Goal: Task Accomplishment & Management: Manage account settings

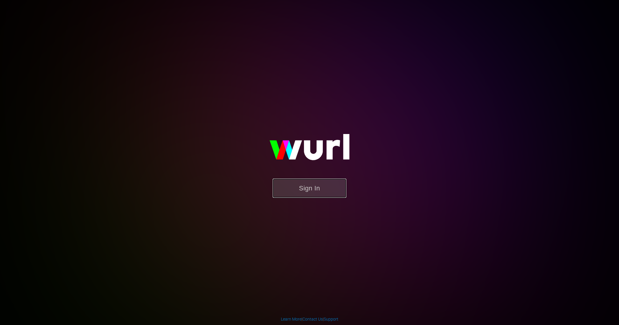
click at [314, 186] on button "Sign In" at bounding box center [310, 187] width 74 height 19
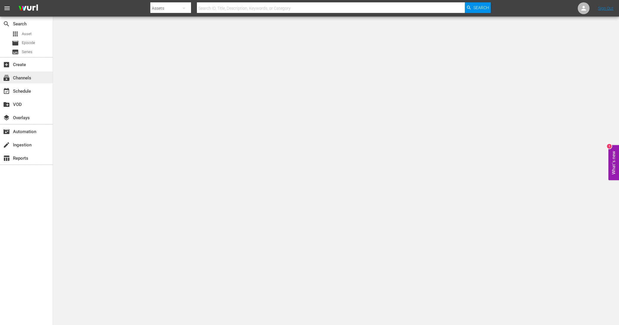
click at [29, 79] on div "subscriptions Channels" at bounding box center [16, 76] width 33 height 5
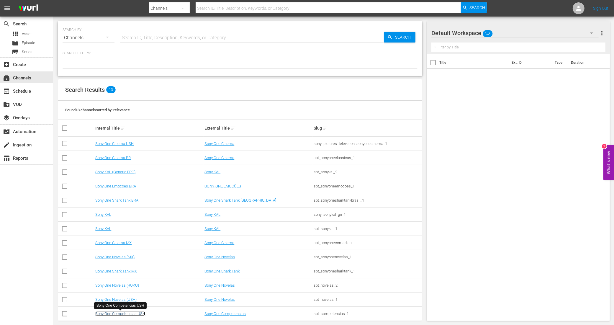
click at [140, 314] on link "Sony One Competencias USH" at bounding box center [120, 313] width 50 height 4
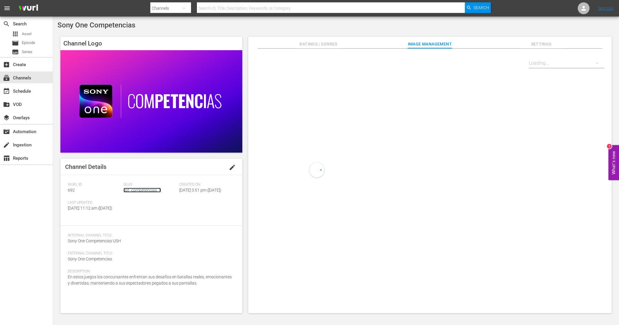
click at [141, 191] on link "spt_competencias_1" at bounding box center [142, 190] width 37 height 5
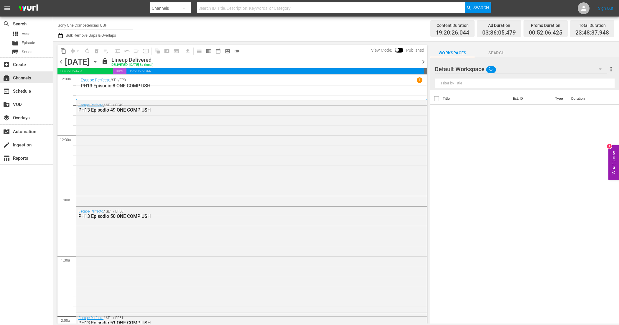
click at [61, 36] on icon "button" at bounding box center [61, 35] width 6 height 7
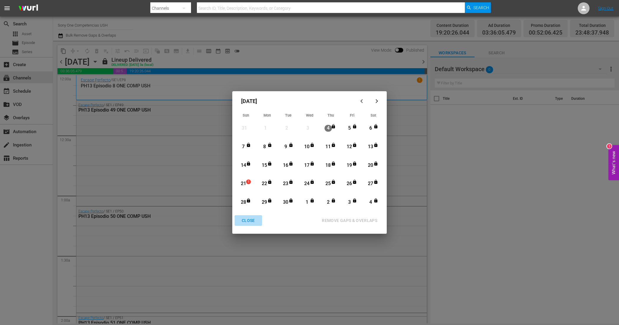
click at [249, 221] on div "CLOSE" at bounding box center [248, 220] width 23 height 7
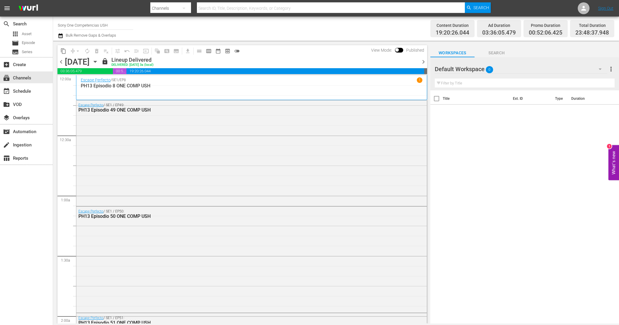
click at [99, 61] on icon "button" at bounding box center [95, 61] width 6 height 6
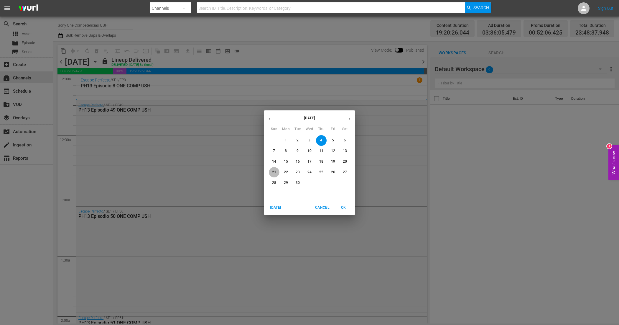
click at [272, 171] on p "21" at bounding box center [274, 172] width 4 height 5
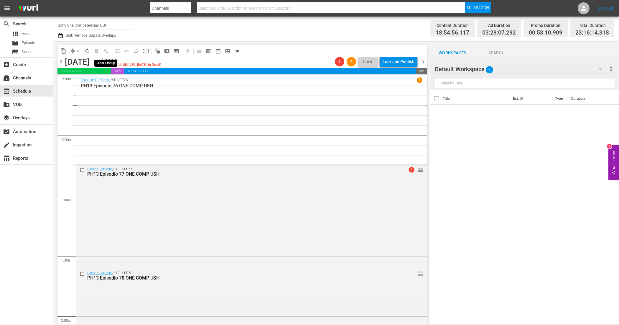
click at [103, 48] on span "playlist_remove_outlined" at bounding box center [106, 51] width 6 height 6
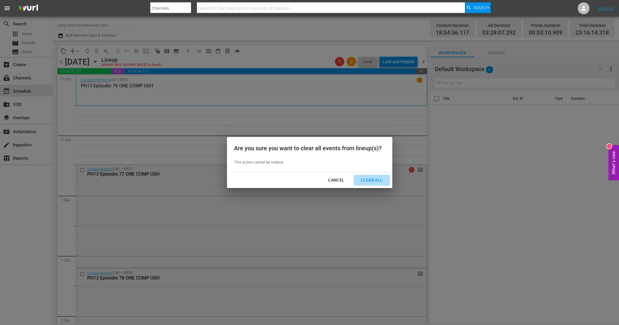
click at [372, 179] on div "Clear All" at bounding box center [371, 179] width 31 height 7
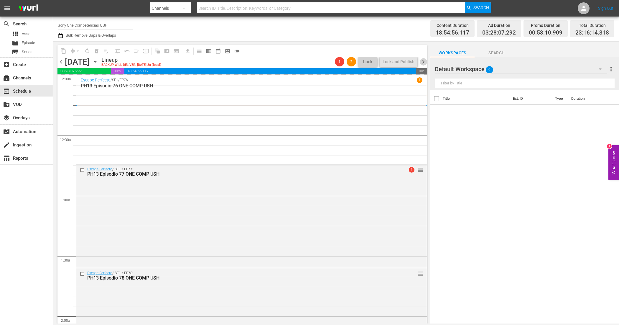
click at [427, 63] on span "chevron_right" at bounding box center [423, 61] width 7 height 7
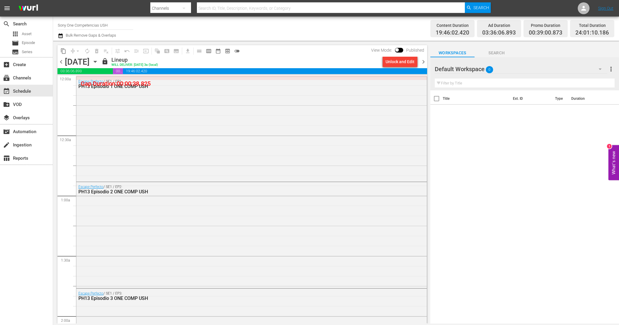
click at [399, 63] on div "Unlock and Edit" at bounding box center [400, 61] width 29 height 11
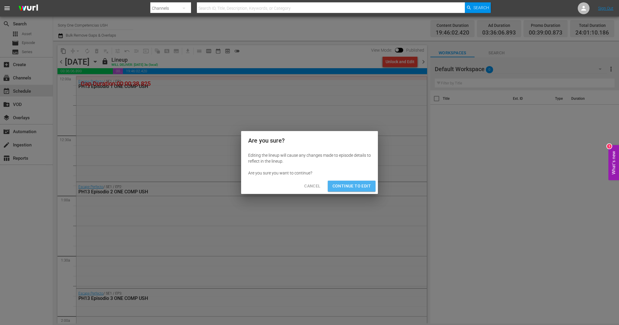
click at [357, 184] on span "Continue to Edit" at bounding box center [352, 185] width 38 height 7
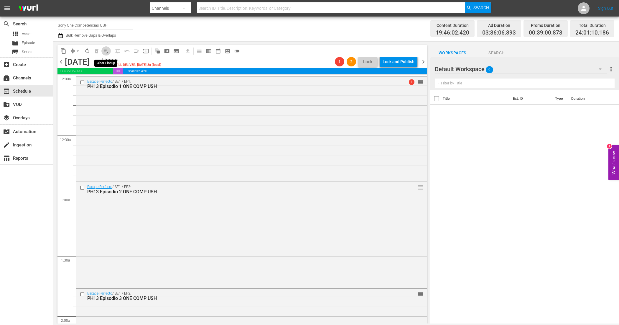
click at [105, 50] on span "playlist_remove_outlined" at bounding box center [106, 51] width 6 height 6
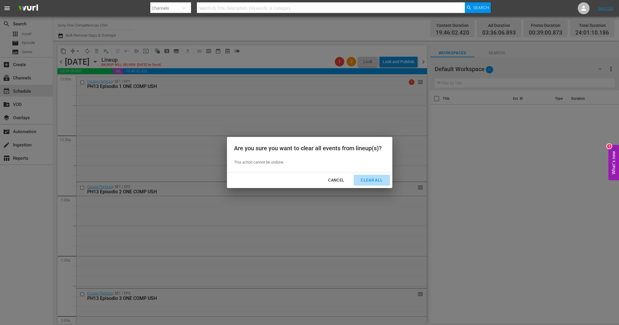
click at [381, 181] on div "Clear All" at bounding box center [371, 179] width 31 height 7
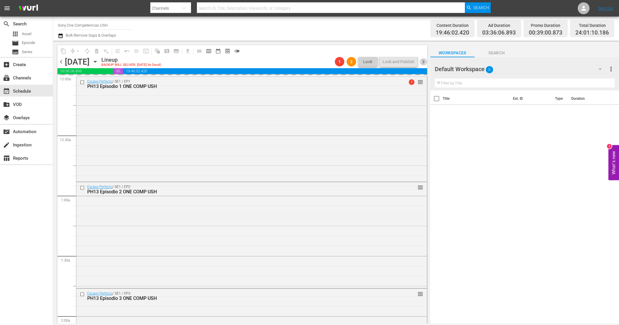
click at [424, 61] on span "chevron_right" at bounding box center [423, 61] width 7 height 7
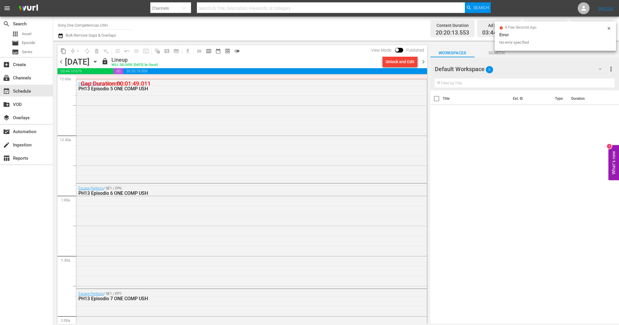
click at [398, 63] on div "Unlock and Edit" at bounding box center [400, 61] width 29 height 11
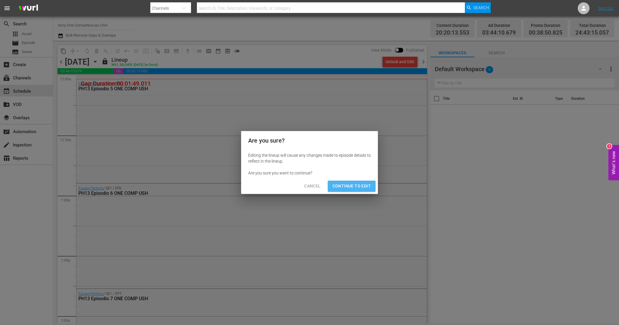
click at [358, 185] on span "Continue to Edit" at bounding box center [352, 185] width 38 height 7
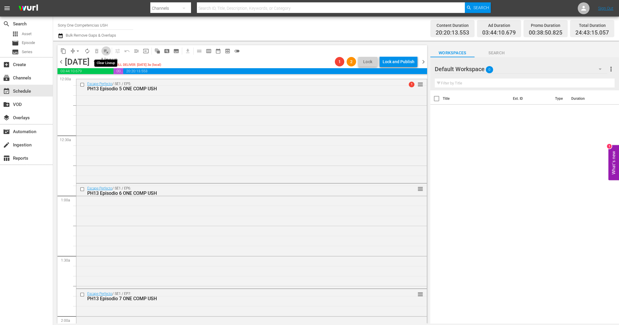
click at [106, 50] on span "playlist_remove_outlined" at bounding box center [106, 51] width 6 height 6
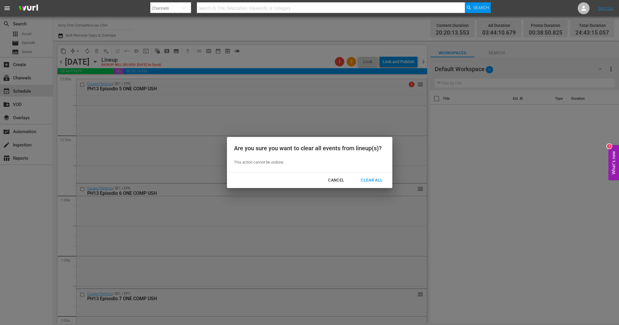
click at [382, 182] on div "Clear All" at bounding box center [371, 179] width 31 height 7
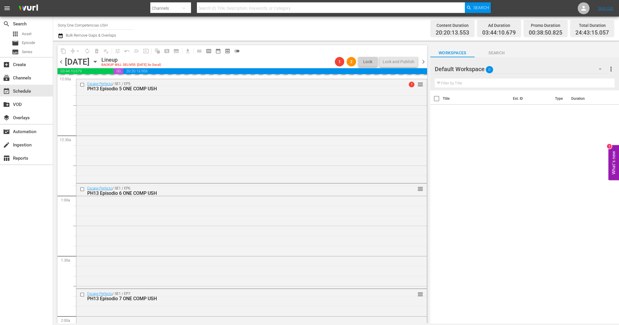
click at [424, 61] on span "chevron_right" at bounding box center [423, 61] width 7 height 7
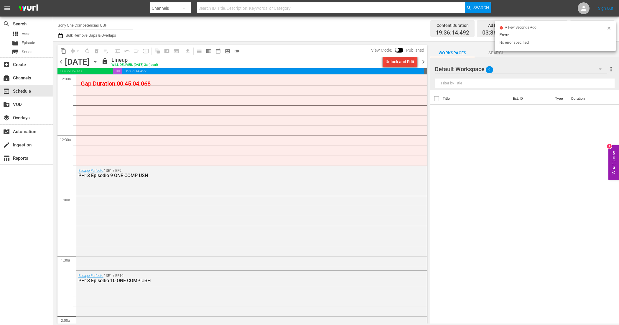
click at [393, 63] on div "Unlock and Edit" at bounding box center [400, 61] width 29 height 11
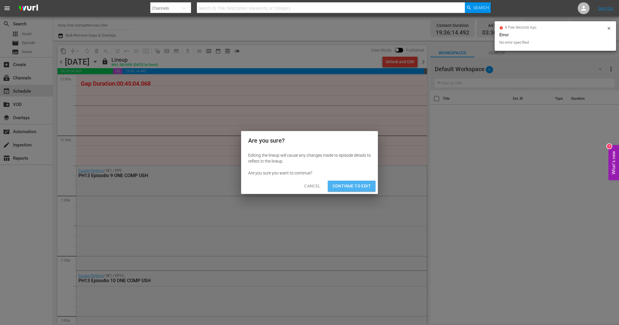
click at [355, 186] on span "Continue to Edit" at bounding box center [352, 185] width 38 height 7
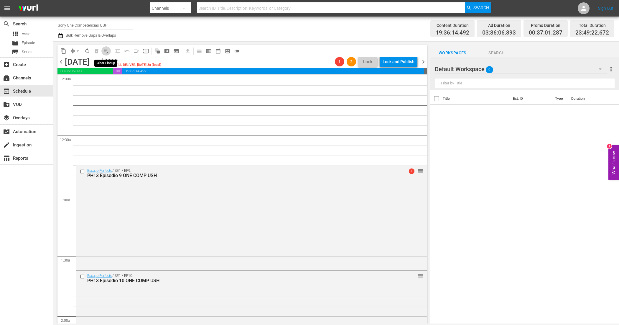
click at [106, 50] on span "playlist_remove_outlined" at bounding box center [106, 51] width 6 height 6
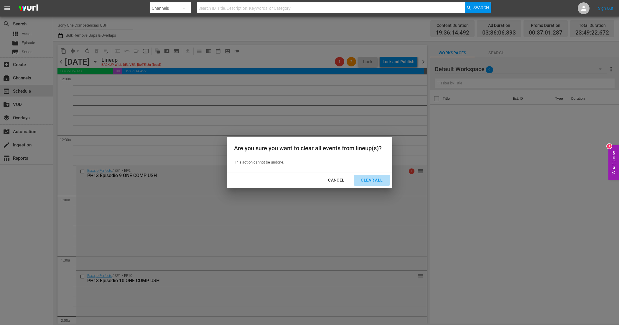
click at [380, 179] on div "Clear All" at bounding box center [371, 179] width 31 height 7
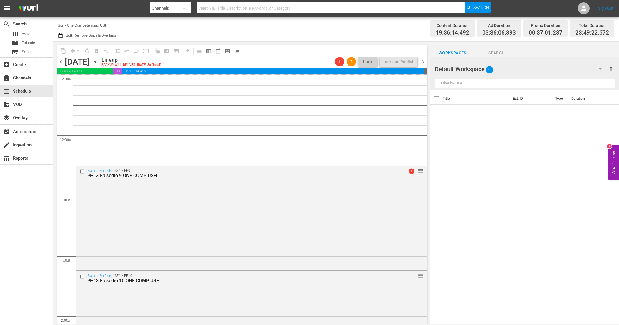
click at [425, 61] on span "chevron_right" at bounding box center [423, 61] width 7 height 7
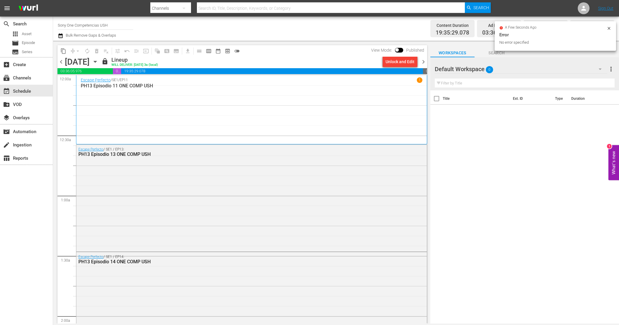
click at [395, 61] on div "Unlock and Edit" at bounding box center [400, 61] width 29 height 11
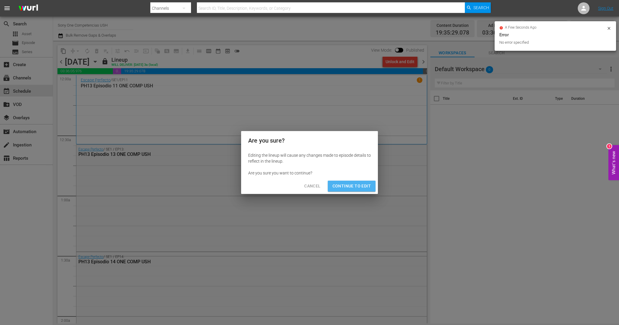
click at [362, 182] on span "Continue to Edit" at bounding box center [352, 185] width 38 height 7
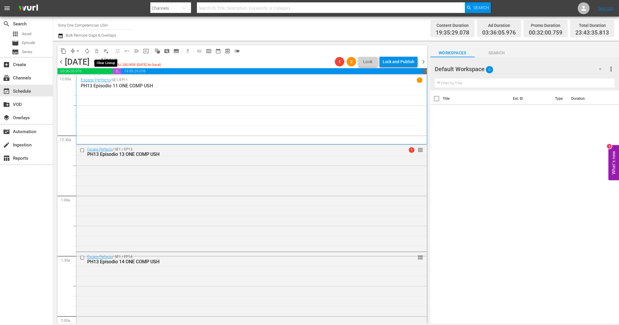
click at [107, 52] on span "playlist_remove_outlined" at bounding box center [106, 51] width 6 height 6
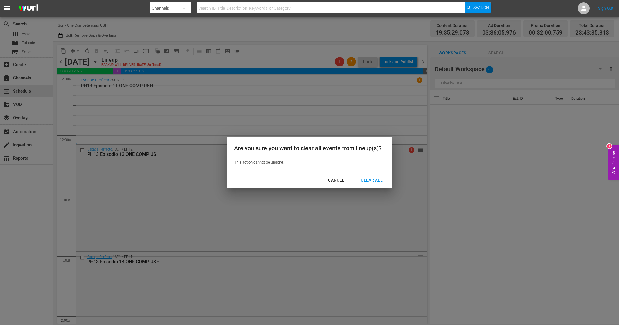
click at [376, 180] on div "Clear All" at bounding box center [371, 179] width 31 height 7
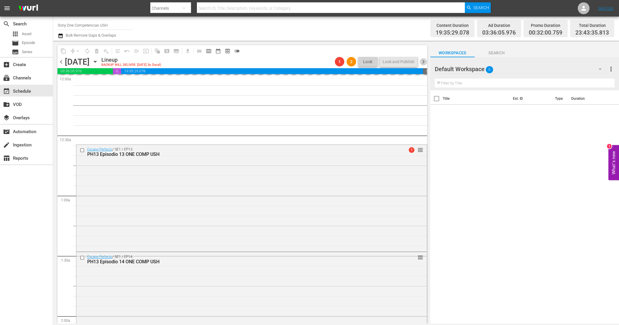
click at [424, 62] on span "chevron_right" at bounding box center [423, 61] width 7 height 7
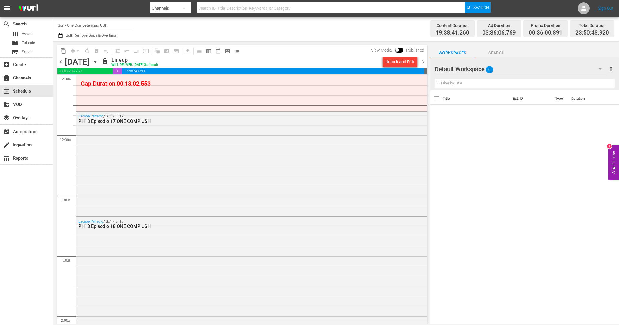
click at [401, 61] on div "Unlock and Edit" at bounding box center [400, 61] width 29 height 11
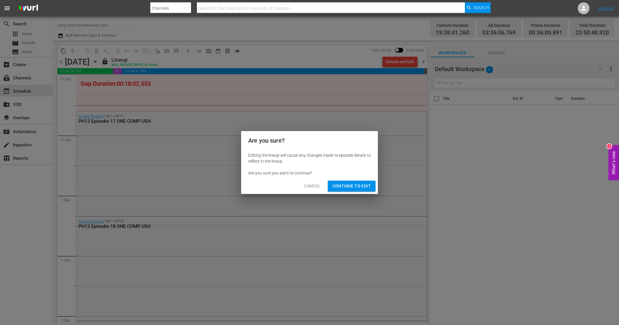
click at [350, 188] on span "Continue to Edit" at bounding box center [352, 185] width 38 height 7
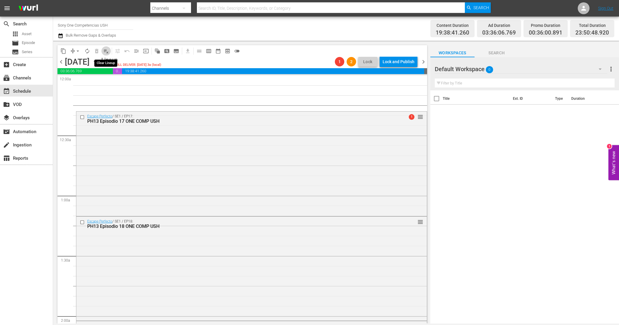
click at [105, 52] on span "playlist_remove_outlined" at bounding box center [106, 51] width 6 height 6
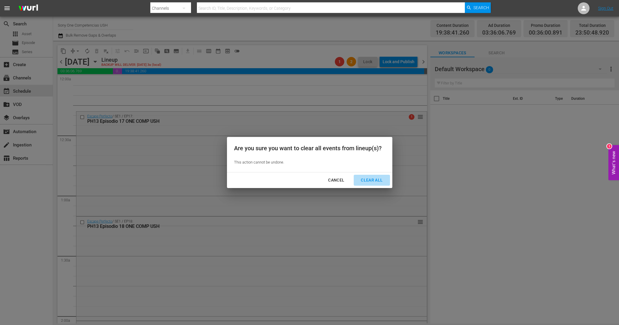
click at [368, 180] on div "Clear All" at bounding box center [371, 179] width 31 height 7
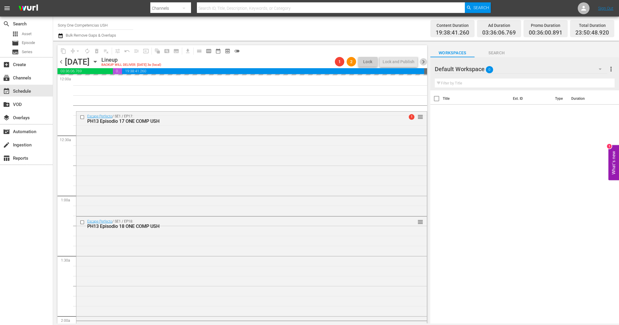
click at [427, 61] on span "chevron_right" at bounding box center [423, 61] width 7 height 7
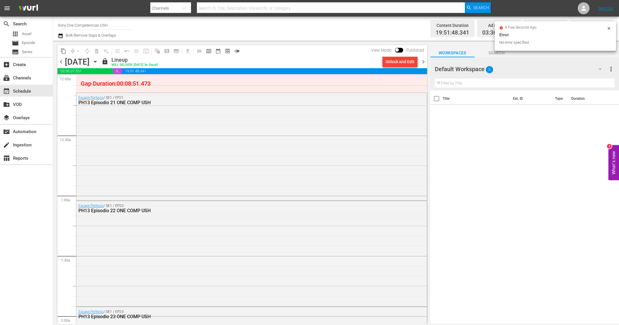
click at [408, 62] on div "Unlock and Edit" at bounding box center [400, 61] width 29 height 11
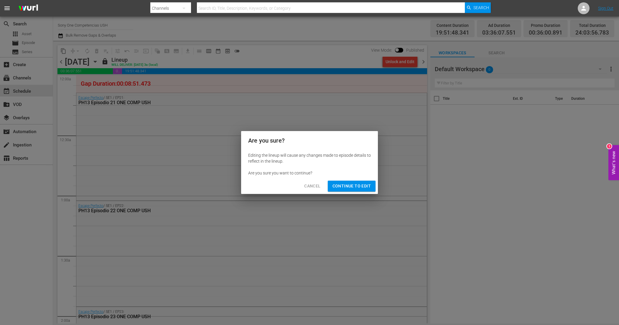
click at [360, 186] on span "Continue to Edit" at bounding box center [352, 185] width 38 height 7
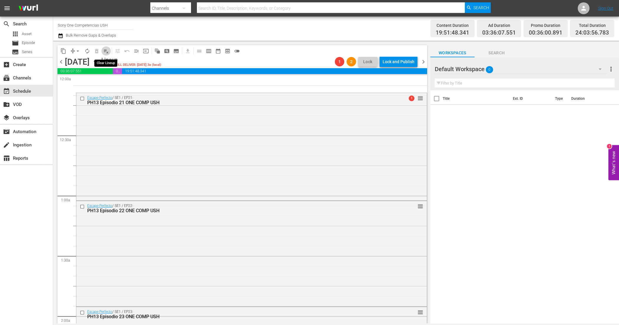
click at [106, 52] on span "playlist_remove_outlined" at bounding box center [106, 51] width 6 height 6
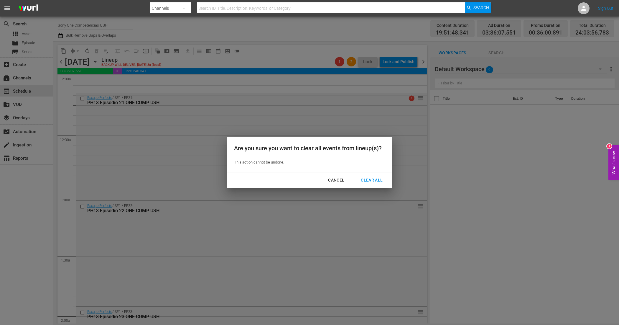
click at [376, 178] on div "Clear All" at bounding box center [371, 179] width 31 height 7
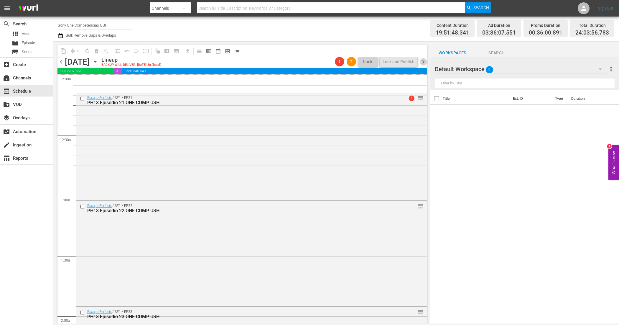
click at [425, 61] on span "chevron_right" at bounding box center [423, 61] width 7 height 7
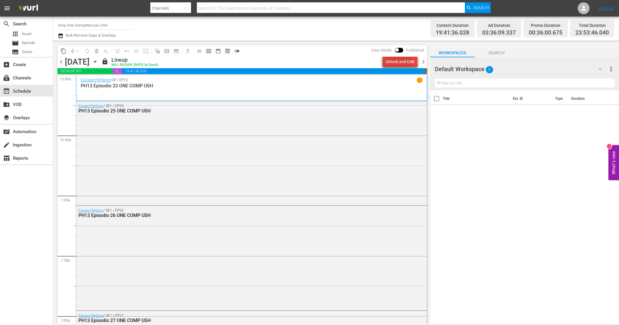
click at [387, 61] on div "Unlock and Edit" at bounding box center [400, 61] width 29 height 11
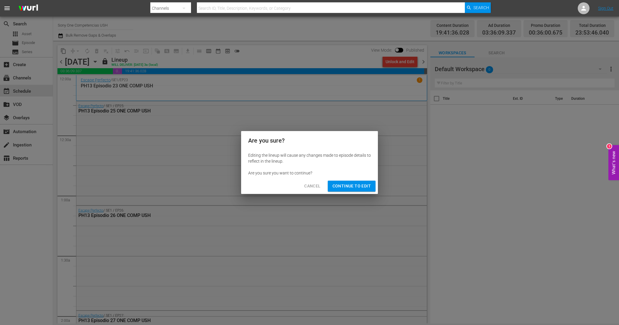
click at [366, 185] on span "Continue to Edit" at bounding box center [352, 185] width 38 height 7
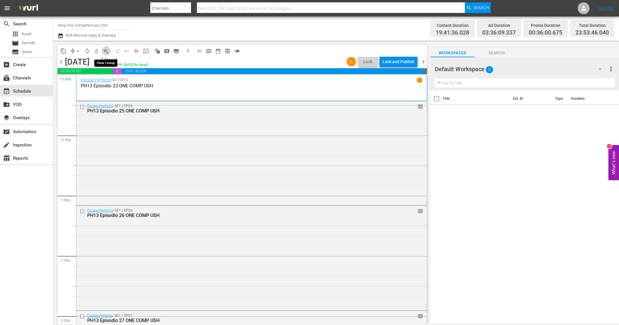
click at [107, 50] on span "playlist_remove_outlined" at bounding box center [106, 51] width 6 height 6
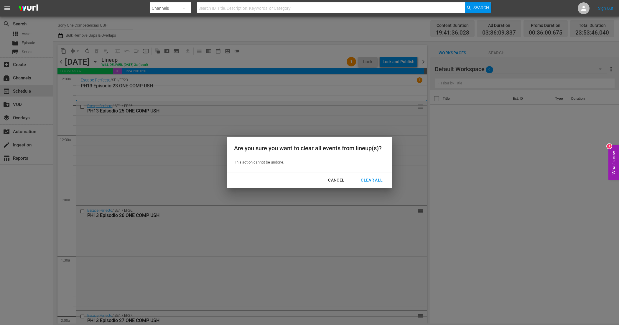
click at [374, 181] on div "Clear All" at bounding box center [371, 179] width 31 height 7
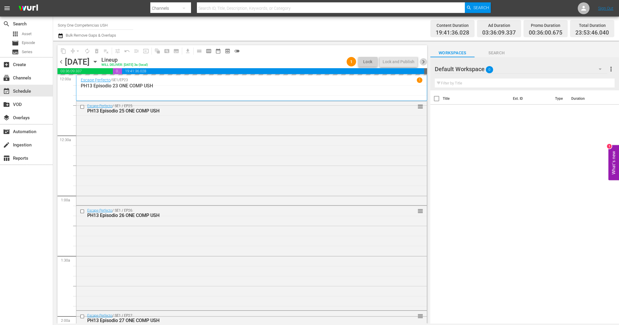
click at [425, 63] on span "chevron_right" at bounding box center [423, 61] width 7 height 7
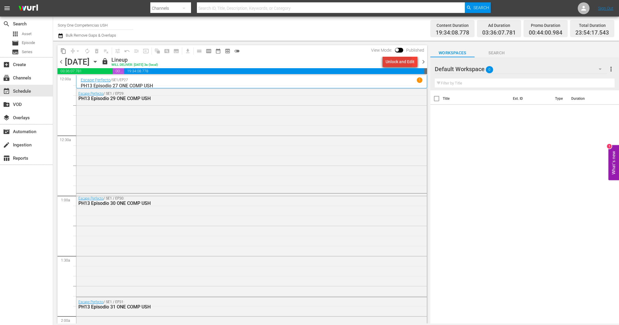
click at [400, 62] on div "Unlock and Edit" at bounding box center [400, 61] width 29 height 11
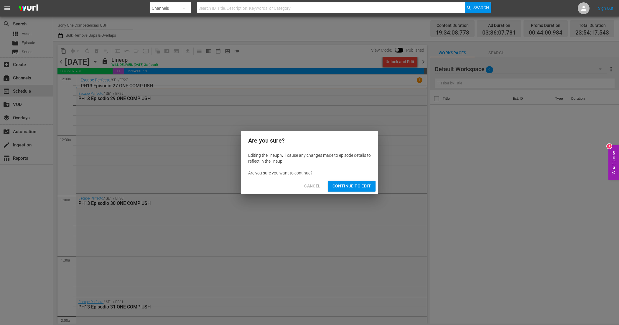
click at [352, 188] on span "Continue to Edit" at bounding box center [352, 185] width 38 height 7
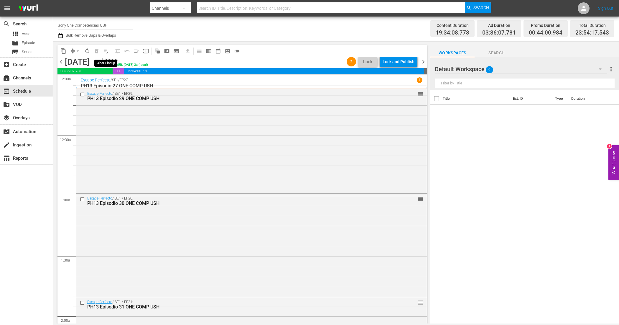
click at [106, 50] on span "playlist_remove_outlined" at bounding box center [106, 51] width 6 height 6
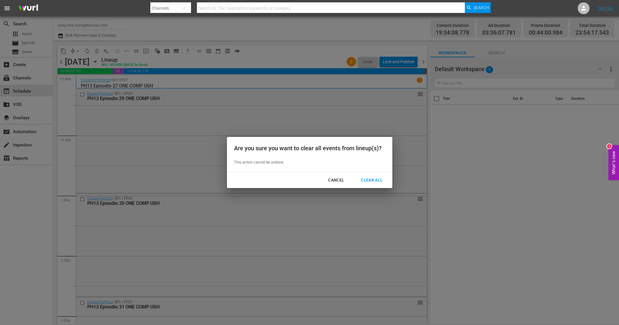
click at [378, 183] on div "Clear All" at bounding box center [371, 179] width 31 height 7
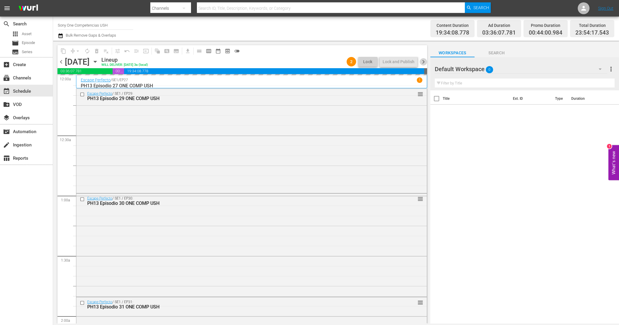
click at [424, 60] on span "chevron_right" at bounding box center [423, 61] width 7 height 7
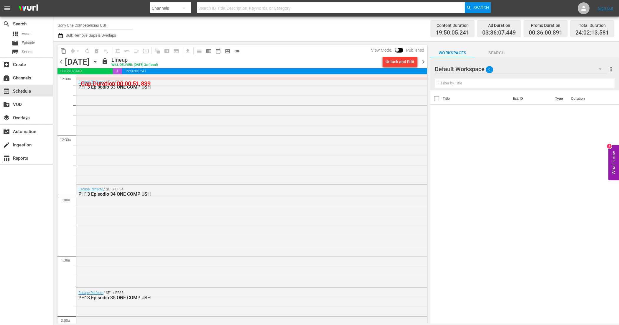
click at [401, 63] on div "Unlock and Edit" at bounding box center [400, 61] width 29 height 11
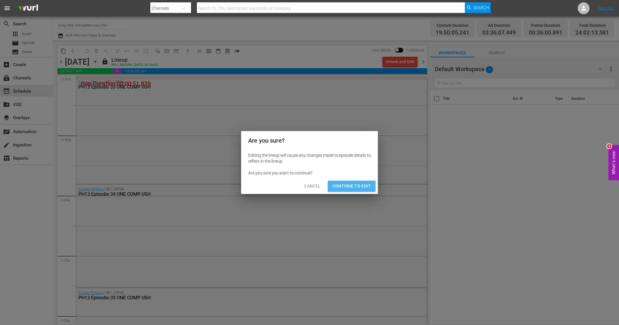
click at [353, 186] on span "Continue to Edit" at bounding box center [352, 185] width 38 height 7
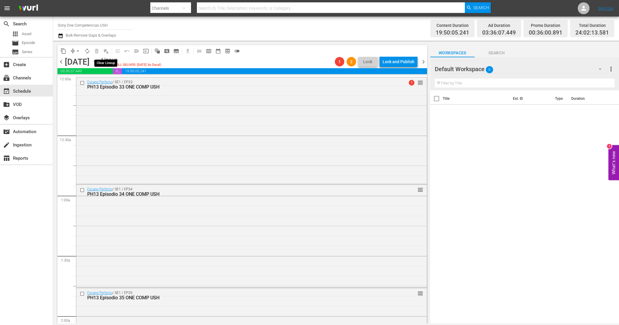
click at [107, 52] on span "playlist_remove_outlined" at bounding box center [106, 51] width 6 height 6
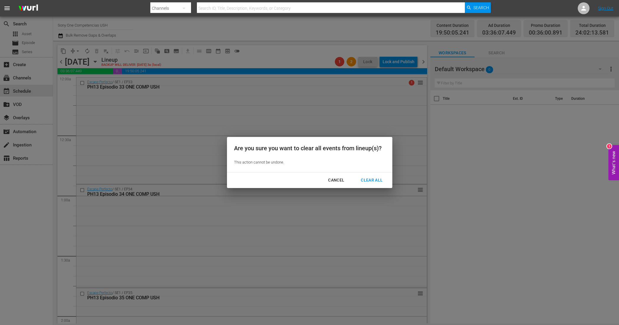
click at [381, 177] on div "Clear All" at bounding box center [371, 179] width 31 height 7
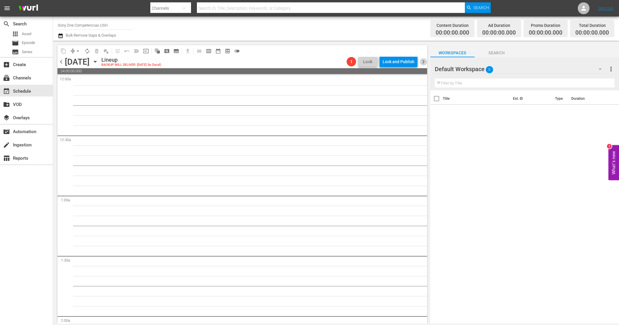
click at [426, 61] on span "chevron_right" at bounding box center [423, 61] width 7 height 7
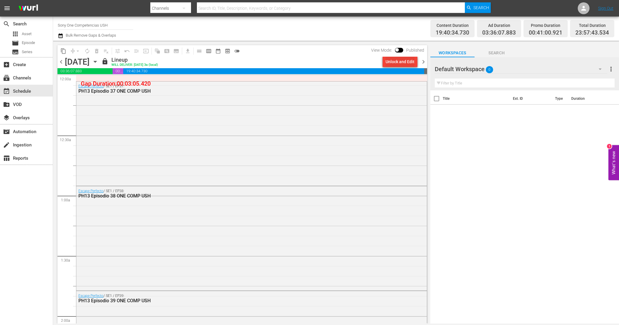
click at [407, 59] on div "Unlock and Edit" at bounding box center [400, 61] width 29 height 11
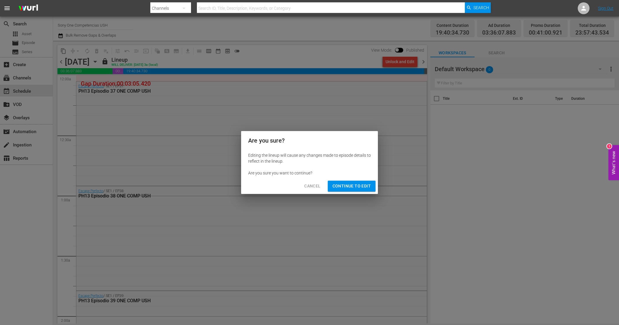
click at [358, 185] on span "Continue to Edit" at bounding box center [352, 185] width 38 height 7
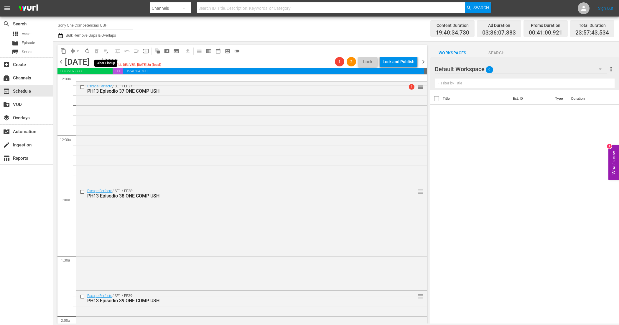
click at [108, 50] on span "playlist_remove_outlined" at bounding box center [106, 51] width 6 height 6
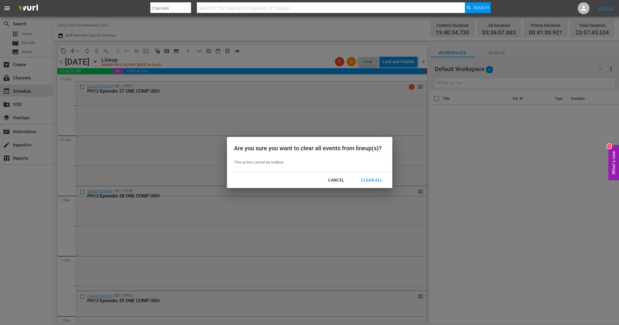
click at [380, 179] on div "Clear All" at bounding box center [371, 179] width 31 height 7
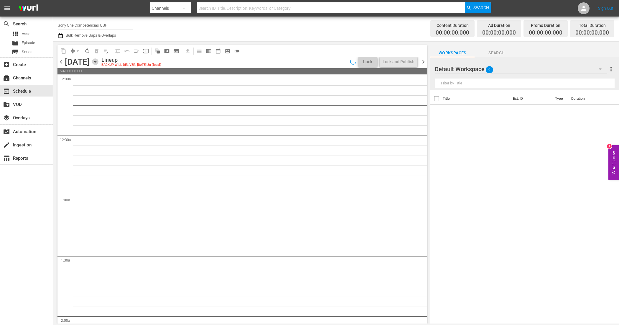
click at [96, 61] on icon "button" at bounding box center [95, 61] width 3 height 1
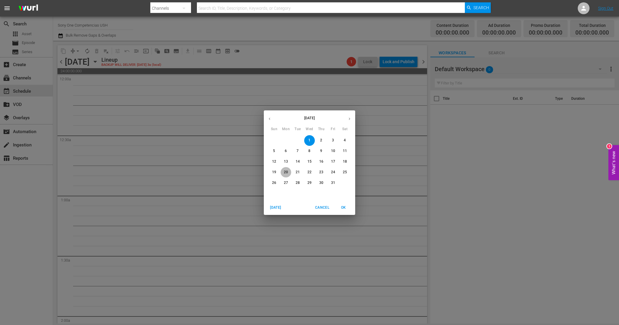
click at [285, 170] on p "20" at bounding box center [286, 172] width 4 height 5
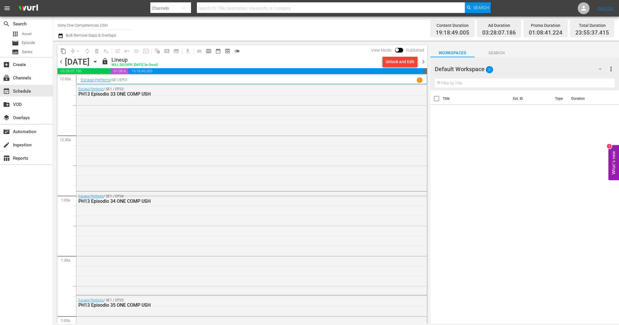
click at [422, 58] on div "chevron_left Monday, October 20th October 20th lock Lineup WILL DELIVER: 10/19 …" at bounding box center [243, 63] width 370 height 12
click at [423, 61] on span "chevron_right" at bounding box center [423, 61] width 7 height 7
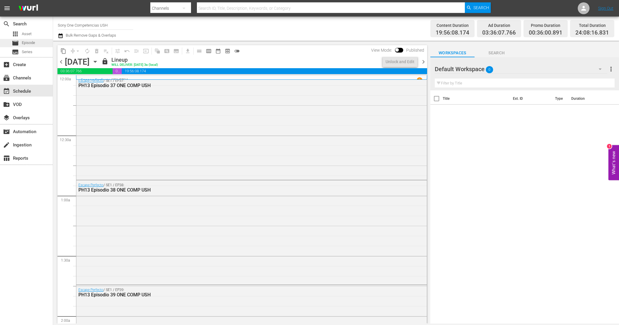
click at [33, 39] on div "movie Episode" at bounding box center [23, 43] width 23 height 8
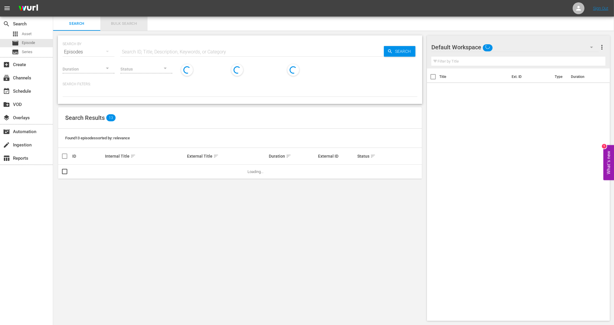
click at [130, 24] on span "Bulk Search" at bounding box center [124, 23] width 40 height 7
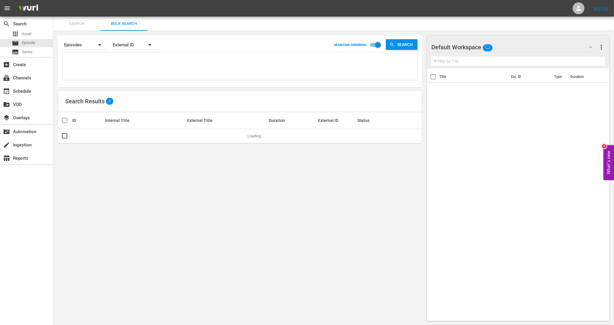
click at [118, 58] on textarea at bounding box center [240, 67] width 353 height 27
paste textarea "11347470_U0000680_LAT_v2 11347472_U0000681_LAT_v2 11347474_U0000682_LAT_v2 1134…"
type textarea "11347470_U0000680_LAT_v2 11347472_U0000681_LAT_v2 11347474_U0000682_LAT_v2 1134…"
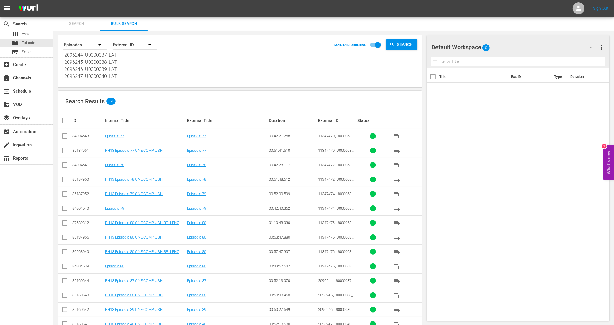
click at [66, 148] on input "checkbox" at bounding box center [64, 151] width 7 height 7
checkbox input "true"
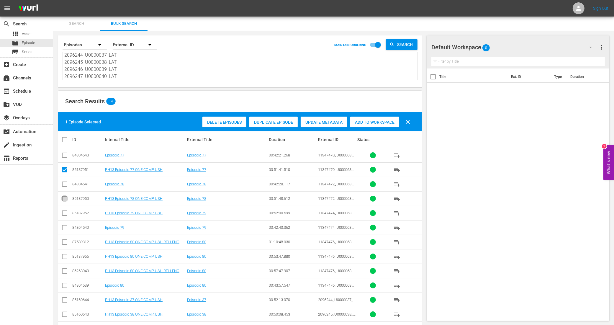
click at [65, 199] on input "checkbox" at bounding box center [64, 199] width 7 height 7
checkbox input "true"
click at [64, 212] on input "checkbox" at bounding box center [64, 214] width 7 height 7
checkbox input "true"
click at [64, 255] on input "checkbox" at bounding box center [64, 257] width 7 height 7
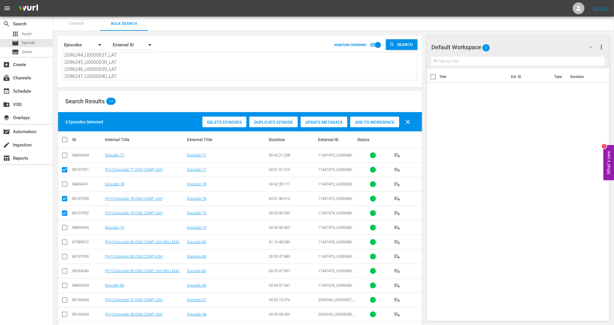
checkbox input "true"
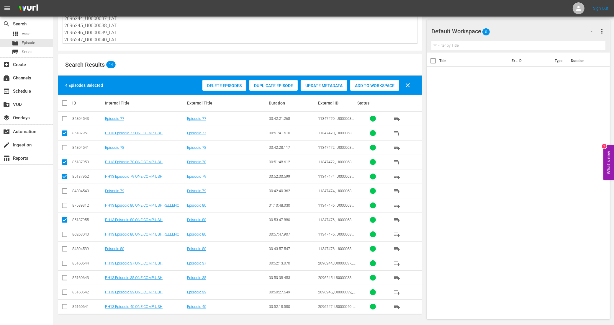
scroll to position [37, 0]
click at [64, 263] on input "checkbox" at bounding box center [64, 264] width 7 height 7
checkbox input "true"
click at [63, 277] on input "checkbox" at bounding box center [64, 278] width 7 height 7
checkbox input "true"
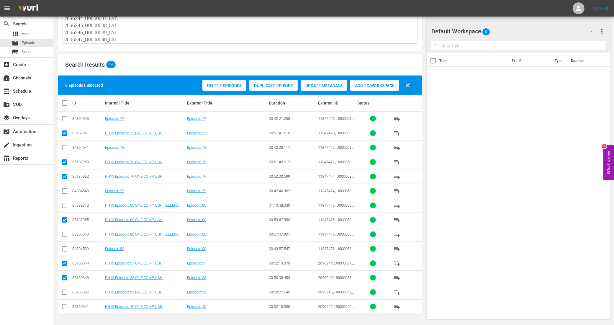
click at [64, 291] on input "checkbox" at bounding box center [64, 293] width 7 height 7
checkbox input "true"
click at [64, 307] on input "checkbox" at bounding box center [64, 307] width 7 height 7
checkbox input "true"
click at [391, 89] on div "Delete Episodes Duplicate Episode Update Metadata Add to Workspace clear" at bounding box center [308, 85] width 214 height 14
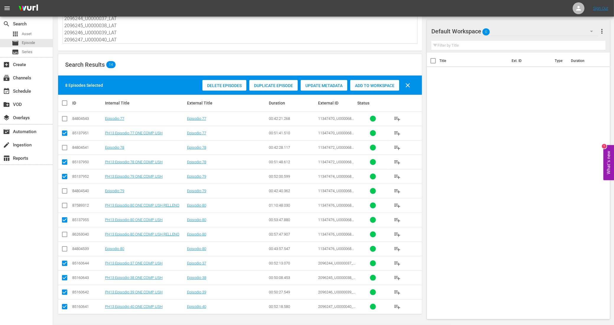
click at [390, 84] on span "Add to Workspace" at bounding box center [374, 85] width 49 height 5
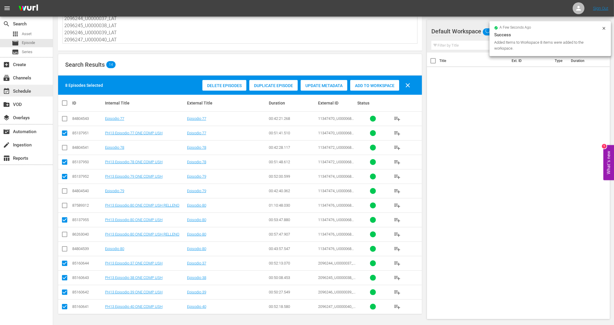
click at [27, 87] on div "event_available Schedule" at bounding box center [26, 91] width 53 height 12
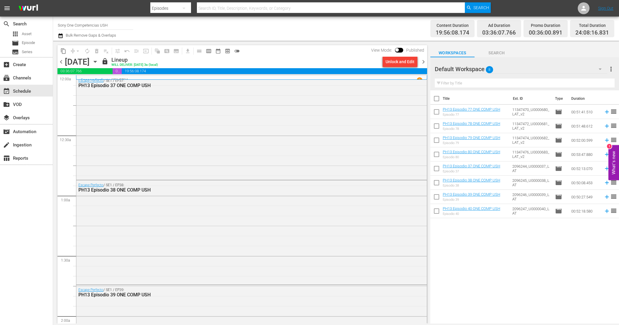
click at [63, 57] on div "chevron_left Tuesday, October 21st October 21st lock Lineup WILL DELIVER: 10/20…" at bounding box center [243, 63] width 370 height 12
click at [60, 63] on span "chevron_left" at bounding box center [61, 61] width 7 height 7
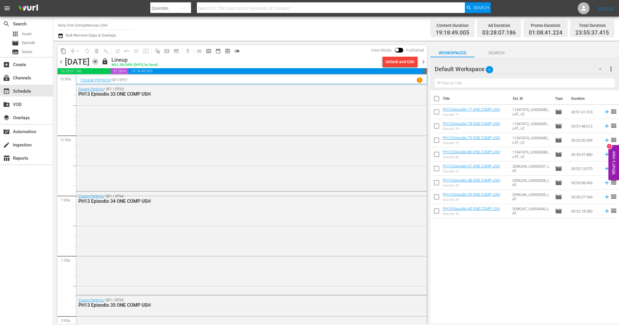
click at [99, 61] on icon "button" at bounding box center [95, 61] width 6 height 6
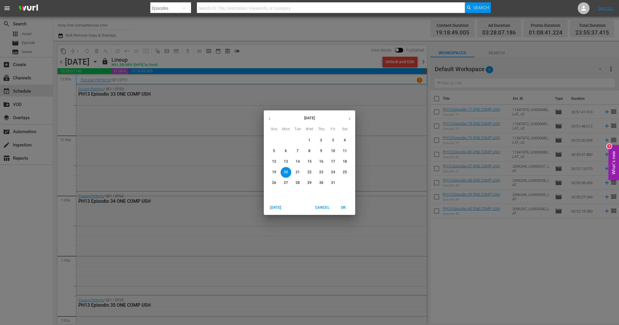
click at [271, 119] on icon "button" at bounding box center [270, 119] width 4 height 4
click at [277, 173] on span "21" at bounding box center [274, 172] width 11 height 5
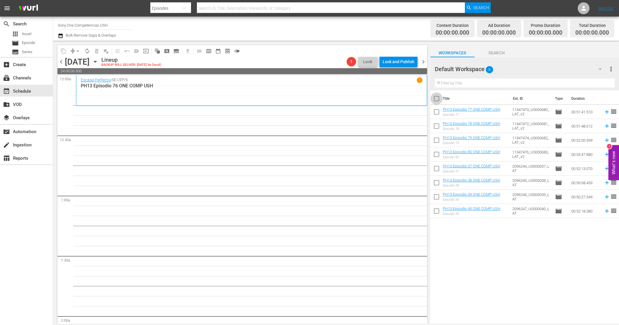
click at [440, 101] on input "checkbox" at bounding box center [437, 100] width 12 height 12
checkbox input "true"
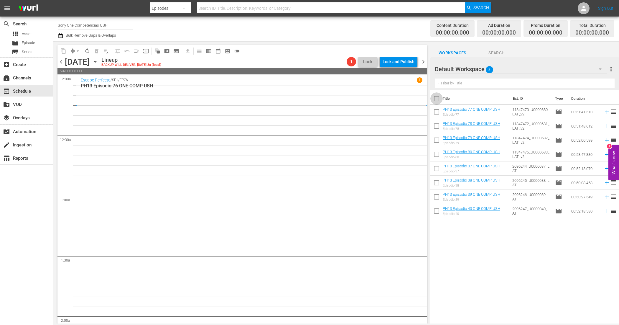
checkbox input "true"
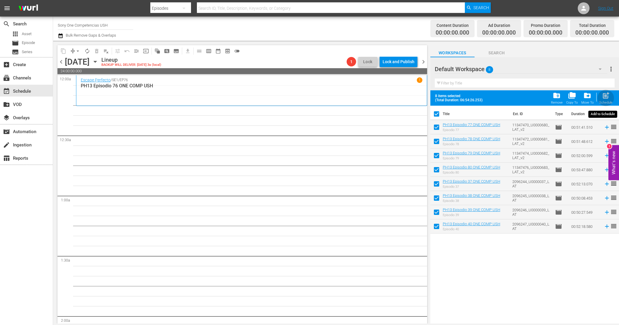
click at [607, 95] on span "post_add" at bounding box center [606, 95] width 8 height 8
checkbox input "false"
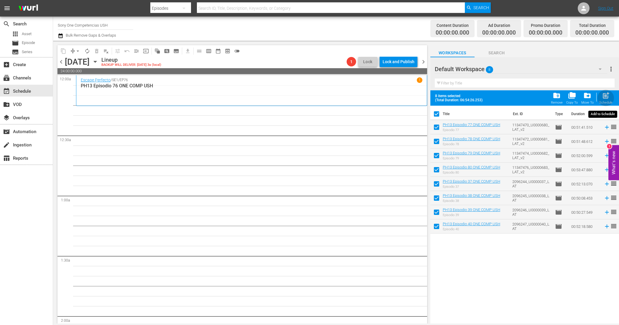
checkbox input "false"
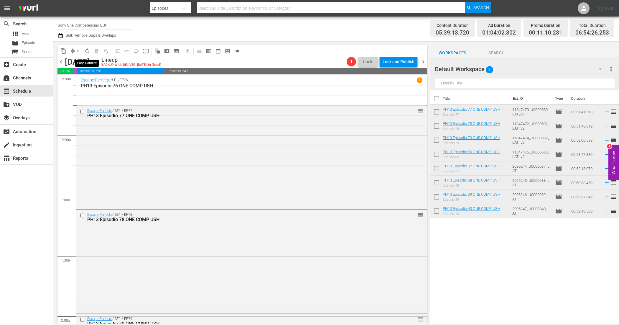
click at [84, 49] on span "autorenew_outlined" at bounding box center [87, 51] width 6 height 6
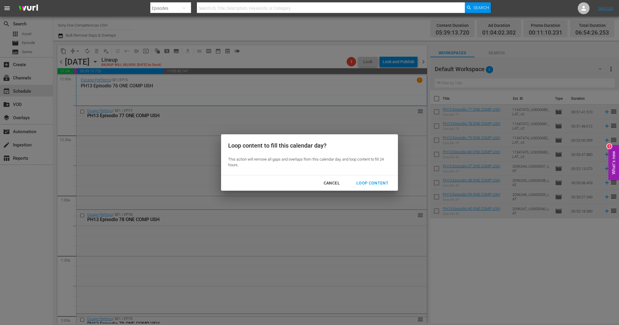
click at [373, 179] on button "Loop Content" at bounding box center [373, 183] width 46 height 11
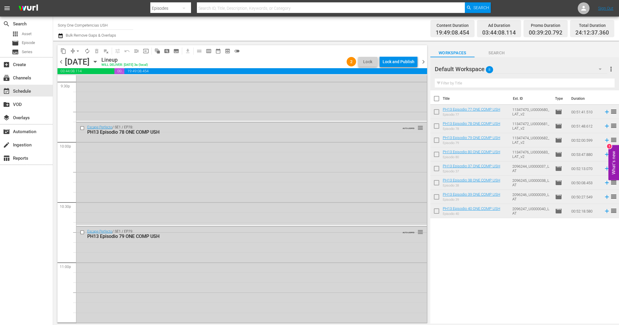
scroll to position [2696, 0]
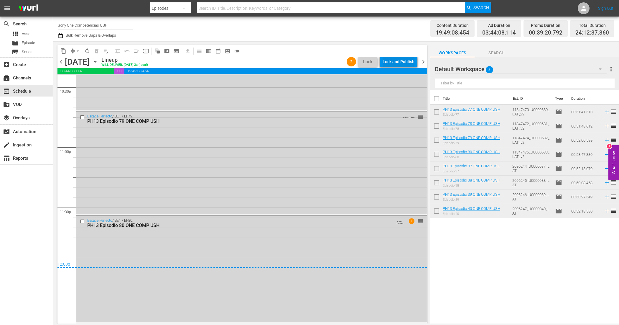
click at [395, 59] on div "Lock and Publish" at bounding box center [399, 61] width 32 height 11
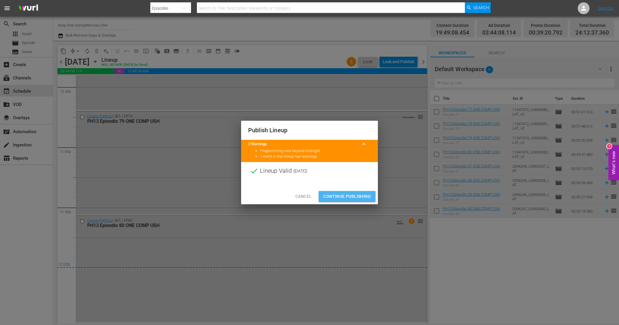
click at [353, 201] on button "Continue Publishing" at bounding box center [347, 196] width 57 height 11
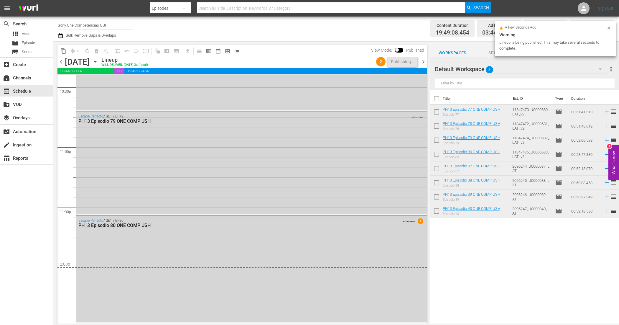
click at [439, 101] on input "checkbox" at bounding box center [437, 100] width 12 height 12
checkbox input "true"
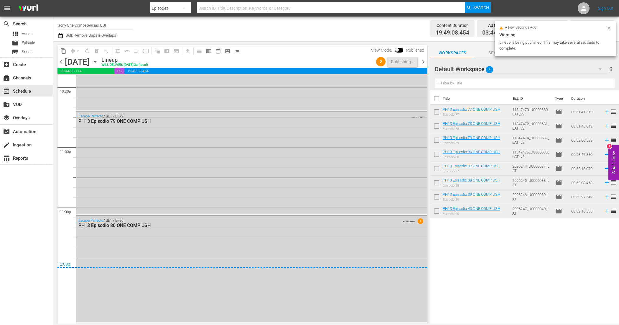
checkbox input "true"
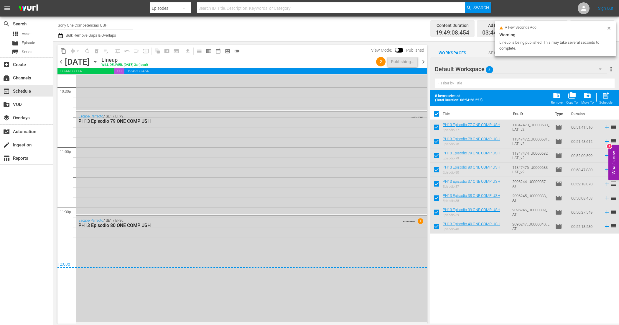
click at [553, 95] on div "folder_delete Remove" at bounding box center [557, 97] width 12 height 13
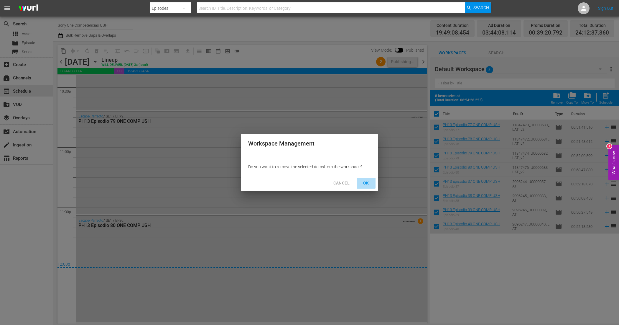
click at [363, 183] on span "OK" at bounding box center [366, 182] width 9 height 7
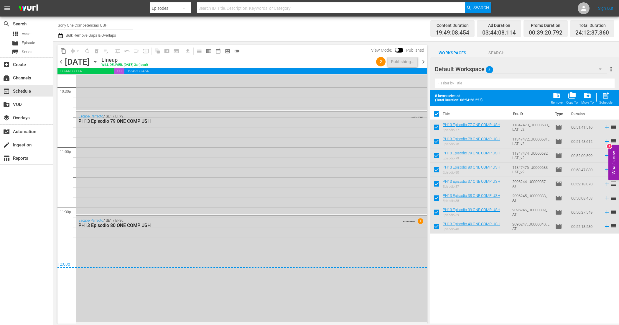
checkbox input "false"
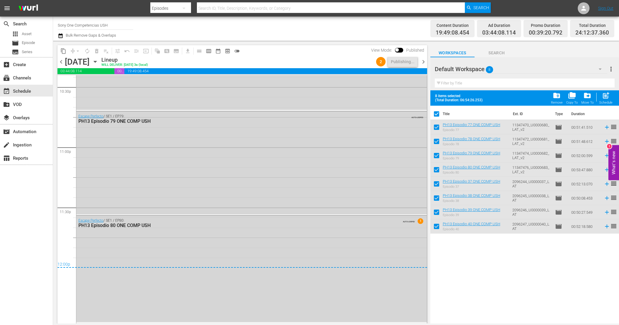
checkbox input "false"
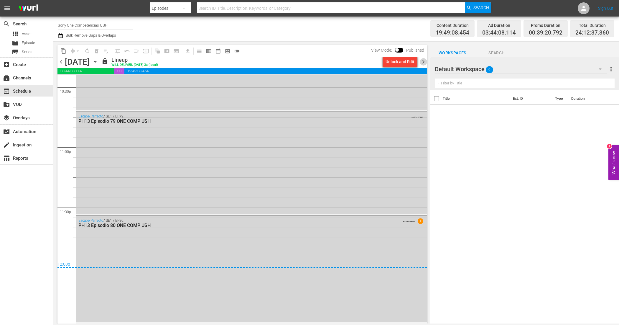
click at [421, 62] on span "chevron_right" at bounding box center [423, 61] width 7 height 7
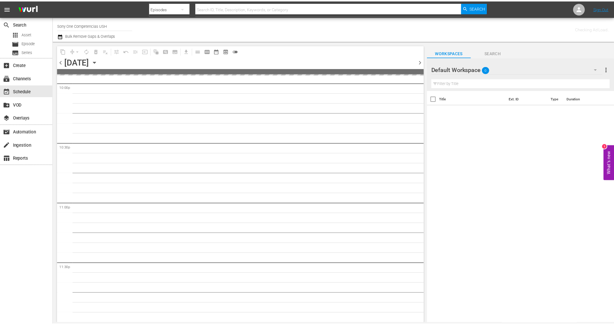
scroll to position [2640, 0]
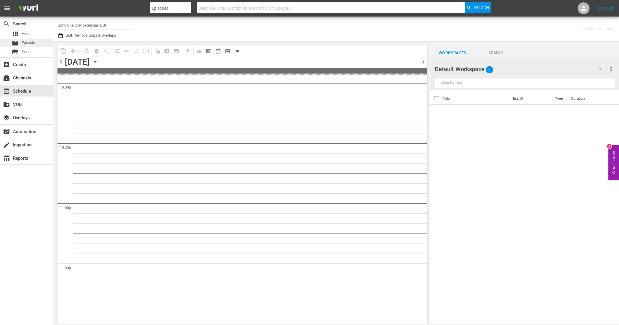
click at [31, 42] on span "Episode" at bounding box center [28, 43] width 13 height 6
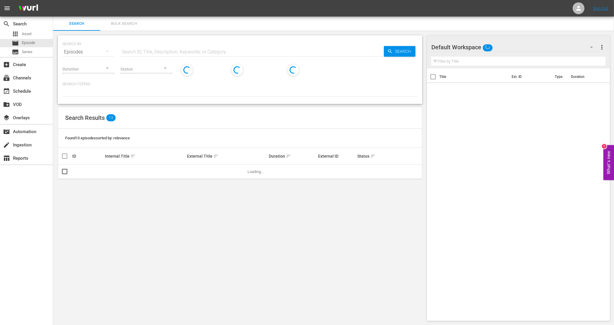
click at [119, 21] on span "Bulk Search" at bounding box center [124, 23] width 40 height 7
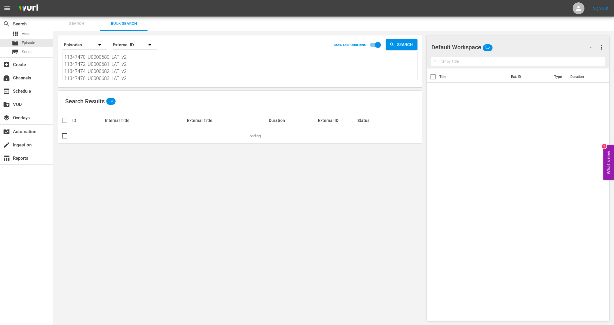
scroll to position [37, 0]
drag, startPoint x: 70, startPoint y: 56, endPoint x: 196, endPoint y: 122, distance: 142.4
click at [196, 122] on div "Search By Episodes Order By External ID MAINTAIN ORDERING Search 11347470_U0000…" at bounding box center [240, 178] width 374 height 295
type textarea "11"
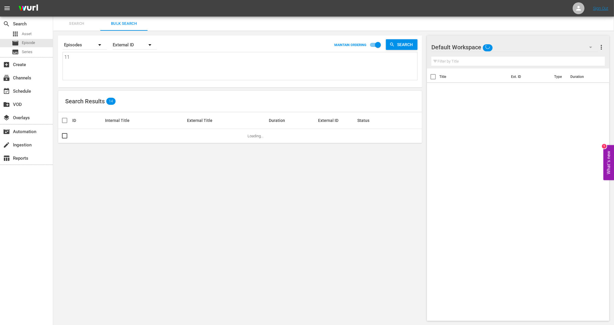
scroll to position [0, 0]
type textarea "1"
paste textarea "11288884_U0000620_LAT_v2 11288886_U0000621_LAT_v2 11288888_U0000622_LAT_v2 1128…"
type textarea "11288884_U0000620_LAT_v2 11288886_U0000621_LAT_v2 11288888_U0000622_LAT_v2 1128…"
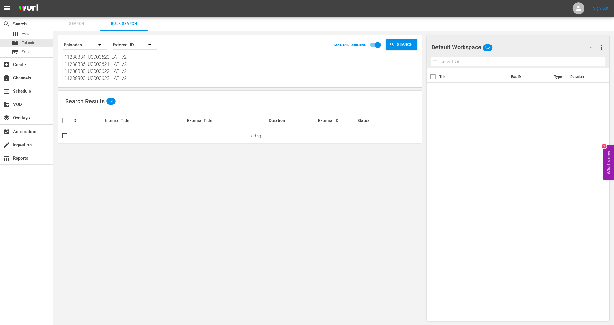
scroll to position [1, 0]
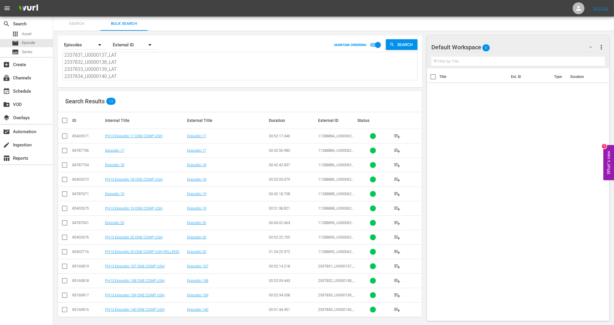
type textarea "11288884_U0000620_LAT_v2 11288886_U0000621_LAT_v2 11288888_U0000622_LAT_v2 1128…"
click at [65, 136] on input "checkbox" at bounding box center [64, 137] width 7 height 7
checkbox input "true"
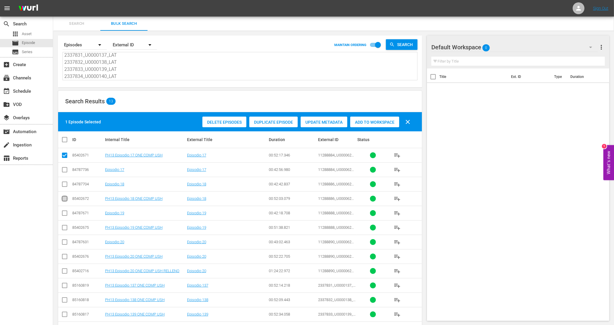
click at [67, 197] on input "checkbox" at bounding box center [64, 199] width 7 height 7
checkbox input "true"
click at [64, 226] on input "checkbox" at bounding box center [64, 228] width 7 height 7
checkbox input "true"
click at [66, 259] on input "checkbox" at bounding box center [64, 257] width 7 height 7
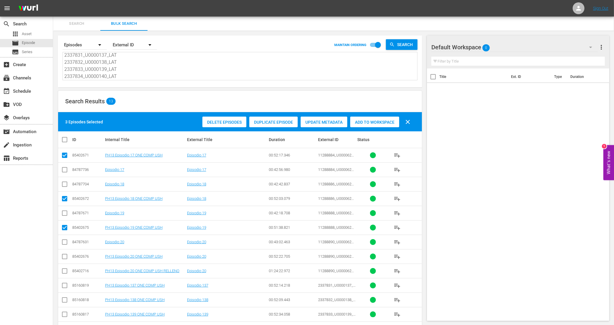
checkbox input "true"
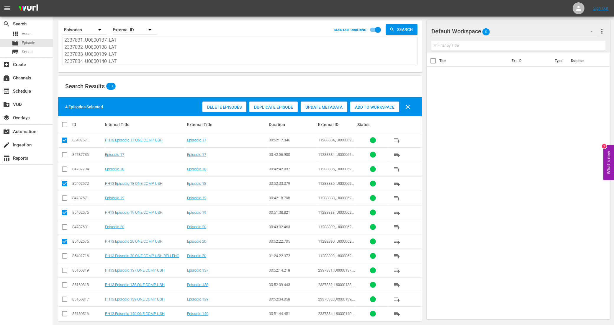
scroll to position [23, 0]
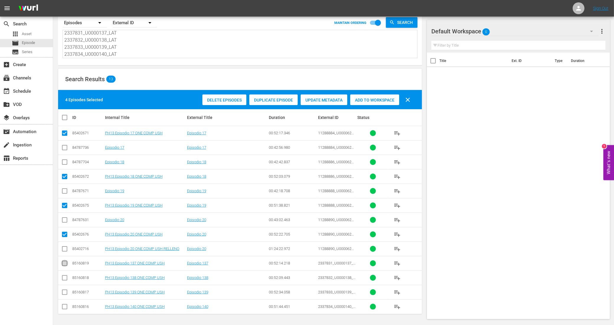
click at [64, 261] on input "checkbox" at bounding box center [64, 264] width 7 height 7
checkbox input "true"
click at [64, 279] on input "checkbox" at bounding box center [64, 278] width 7 height 7
checkbox input "true"
click at [63, 291] on input "checkbox" at bounding box center [64, 293] width 7 height 7
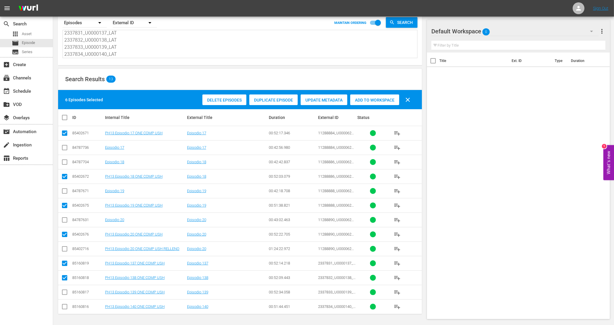
checkbox input "true"
click at [64, 307] on input "checkbox" at bounding box center [64, 307] width 7 height 7
checkbox input "true"
click at [369, 99] on span "Add to Workspace" at bounding box center [374, 100] width 49 height 5
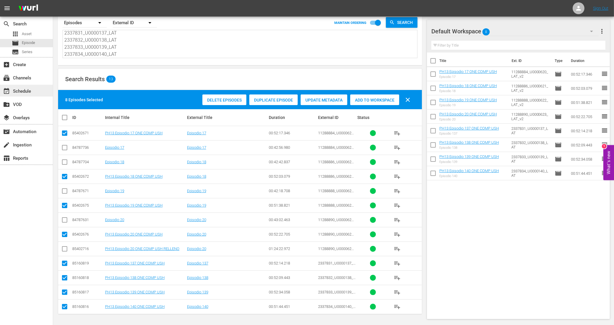
click at [21, 89] on div "event_available Schedule" at bounding box center [16, 90] width 33 height 5
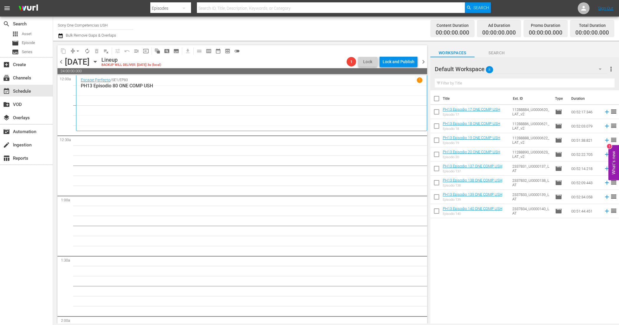
click at [440, 99] on input "checkbox" at bounding box center [437, 100] width 12 height 12
checkbox input "true"
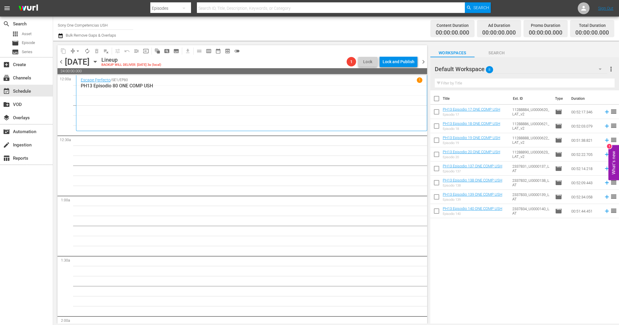
checkbox input "true"
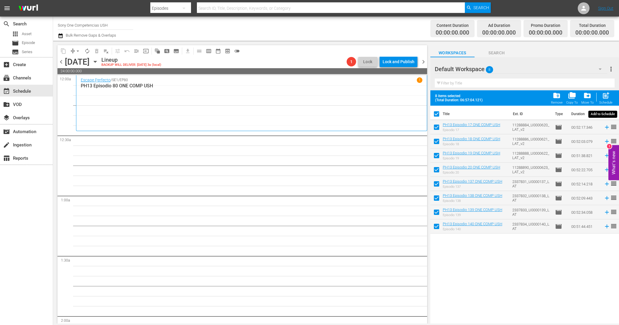
click at [605, 97] on span "post_add" at bounding box center [606, 95] width 8 height 8
checkbox input "false"
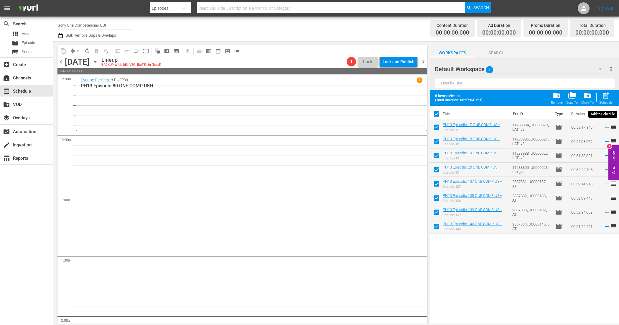
checkbox input "false"
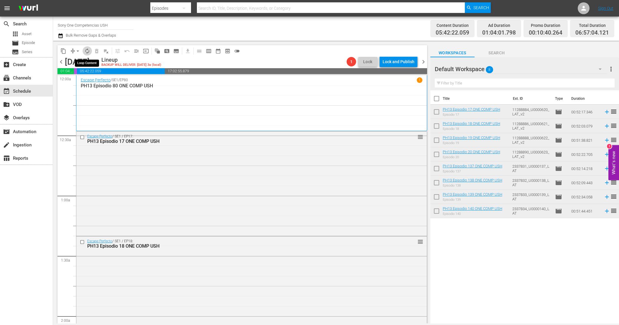
click at [86, 49] on span "autorenew_outlined" at bounding box center [87, 51] width 6 height 6
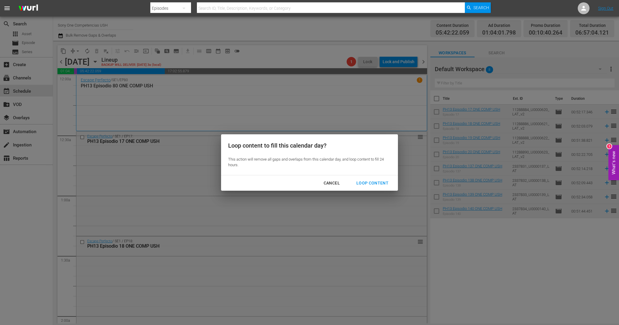
click at [366, 180] on div "Loop Content" at bounding box center [373, 182] width 42 height 7
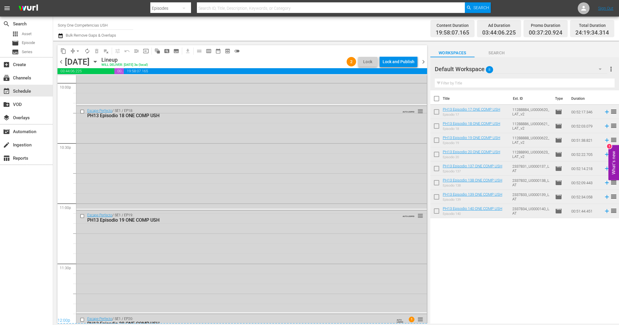
scroll to position [2735, 0]
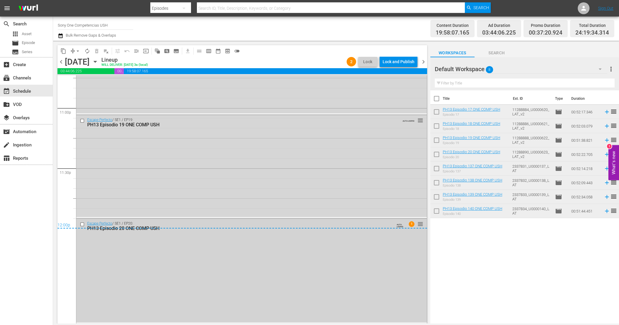
click at [342, 303] on div "Escape Perfecto / SE1 / EP20: PH13 Episodio 20 ONE COMP USH AUTO-LOOPED 1 reord…" at bounding box center [251, 270] width 351 height 103
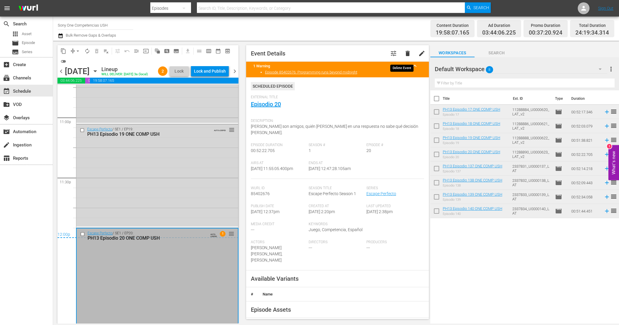
click at [406, 51] on button "delete" at bounding box center [408, 53] width 14 height 14
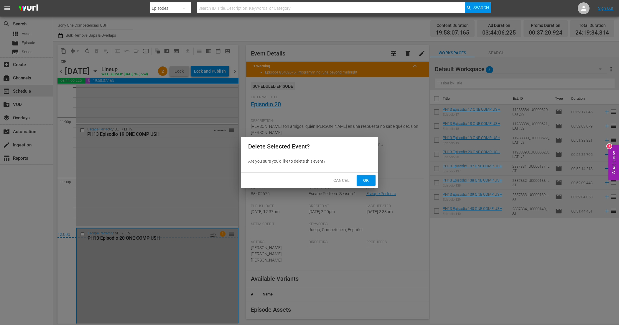
click at [366, 177] on span "Ok" at bounding box center [366, 180] width 9 height 7
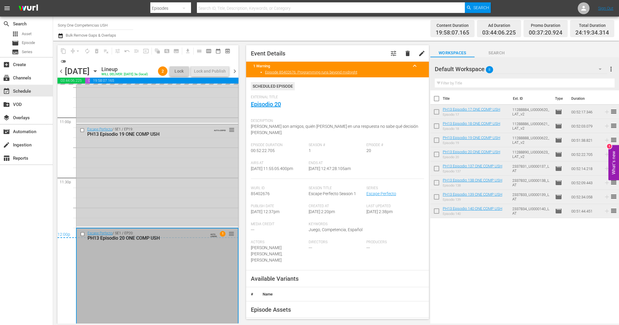
click at [172, 201] on div "Escape Perfecto / SE1 / EP19: PH13 Episodio 19 ONE COMP USH AUTO-LOOPED reorder" at bounding box center [157, 175] width 162 height 102
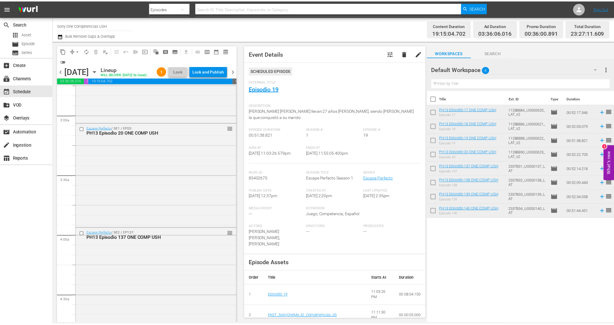
scroll to position [0, 0]
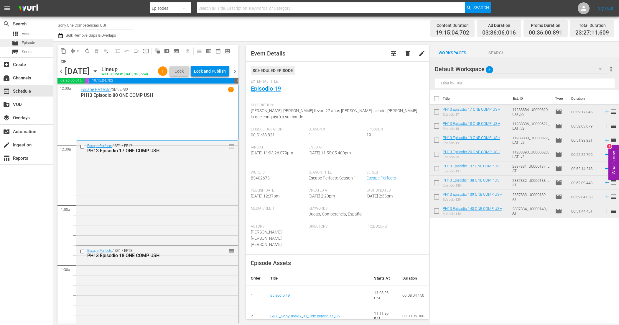
click at [21, 41] on div "movie Episode" at bounding box center [23, 43] width 23 height 8
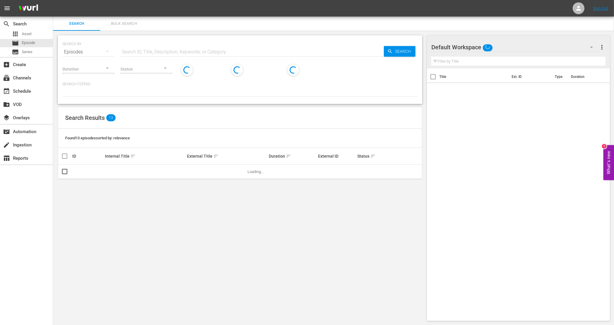
click at [127, 24] on span "Bulk Search" at bounding box center [124, 23] width 40 height 7
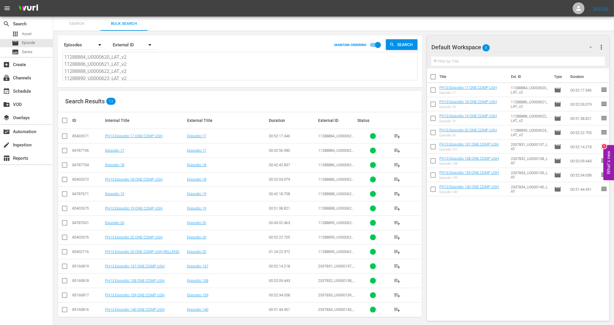
scroll to position [4, 0]
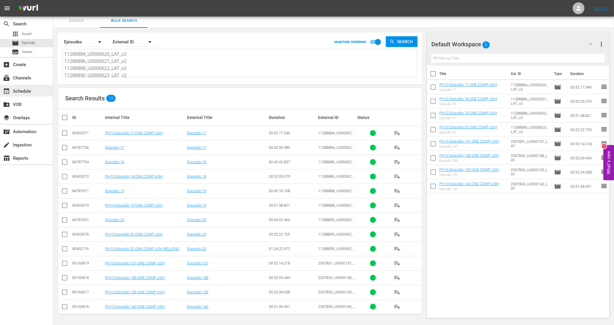
click at [26, 93] on div "event_available Schedule" at bounding box center [16, 90] width 33 height 5
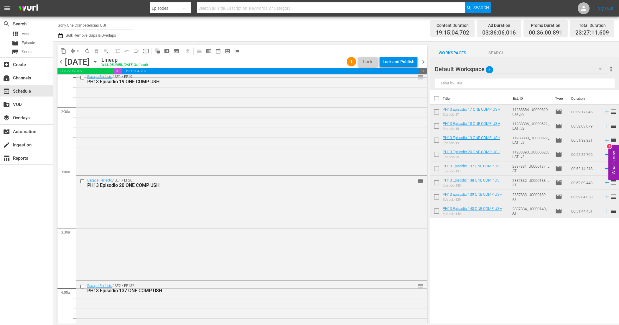
scroll to position [295, 0]
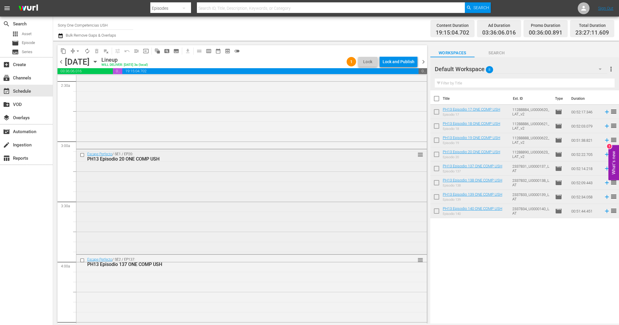
click at [240, 178] on div "Escape Perfecto / SE1 / EP20: PH13 Episodio 20 ONE COMP USH reorder" at bounding box center [251, 200] width 351 height 103
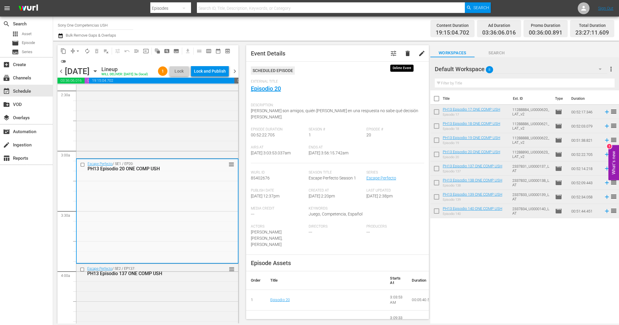
click at [404, 55] on span "delete" at bounding box center [407, 53] width 7 height 7
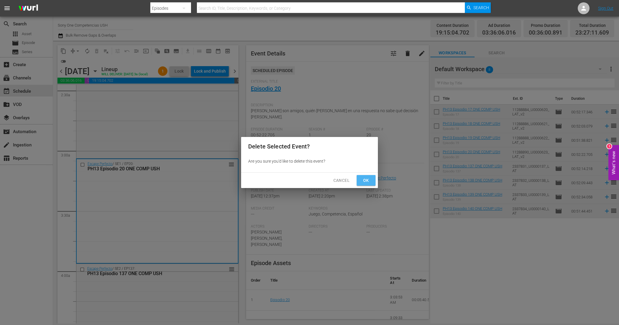
click at [364, 179] on span "Ok" at bounding box center [366, 180] width 9 height 7
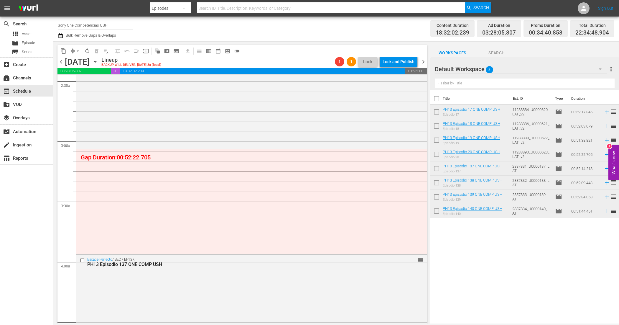
click at [530, 66] on div "Default Workspace 8" at bounding box center [521, 69] width 173 height 17
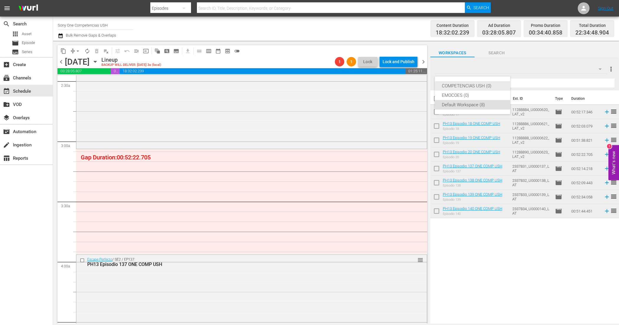
click at [484, 83] on div "COMPETENCIAS USH (0)" at bounding box center [472, 85] width 61 height 9
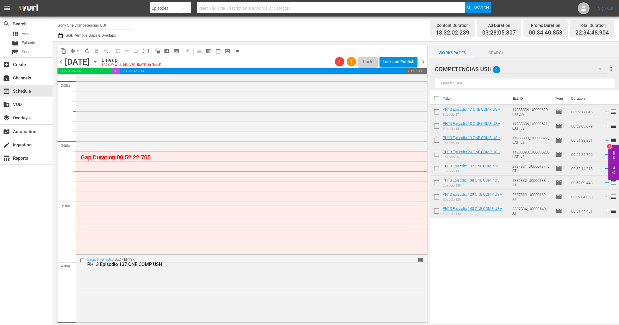
click at [522, 68] on div "COMPETENCIAS USH 0" at bounding box center [521, 69] width 173 height 17
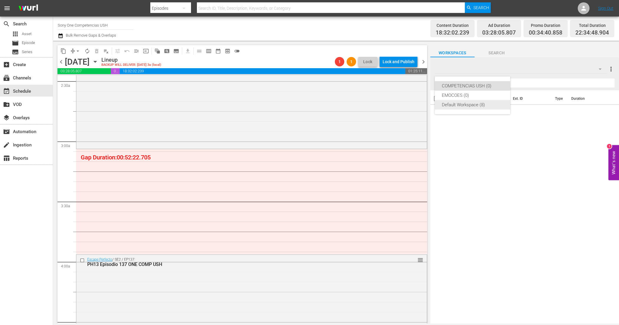
click at [471, 103] on div "Default Workspace (8)" at bounding box center [472, 104] width 61 height 9
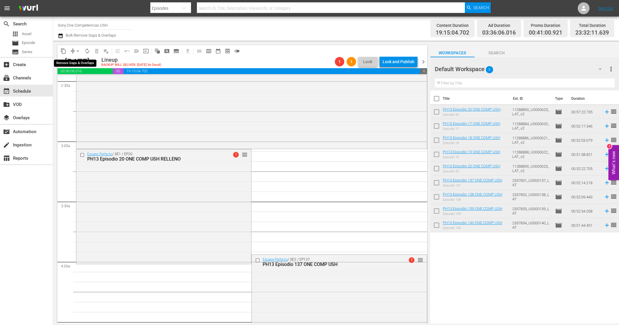
click at [77, 53] on span "arrow_drop_down" at bounding box center [78, 51] width 6 height 6
click at [88, 83] on li "Align to End of Previous Day" at bounding box center [78, 82] width 62 height 10
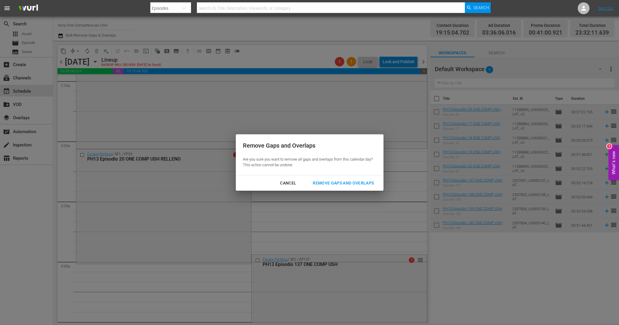
click at [358, 181] on div "Remove Gaps and Overlaps" at bounding box center [343, 182] width 71 height 7
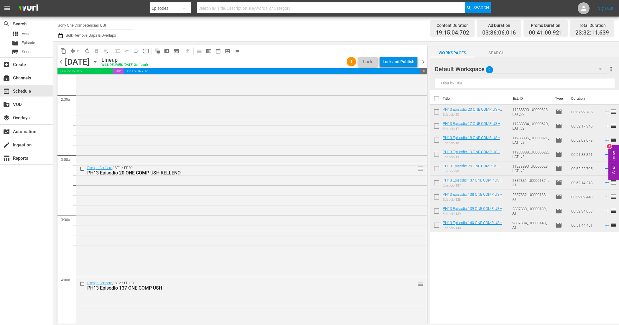
scroll to position [0, 0]
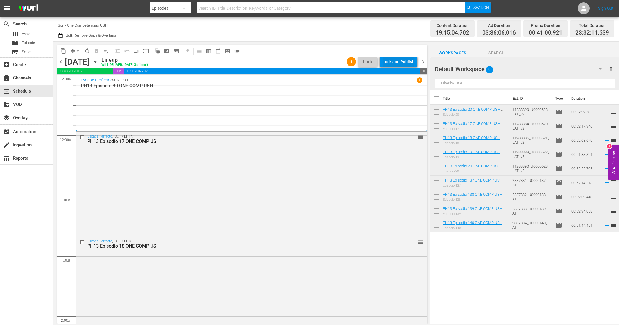
click at [406, 62] on div "Lock and Publish" at bounding box center [399, 61] width 32 height 11
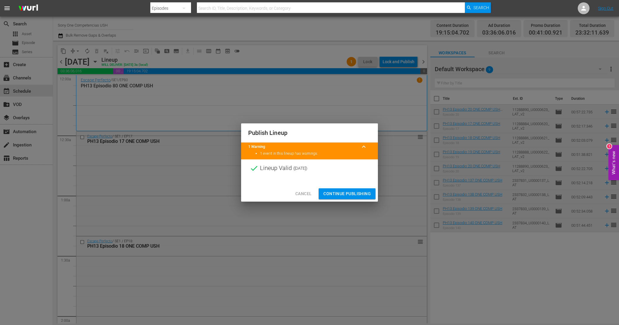
click at [358, 192] on span "Continue Publishing" at bounding box center [347, 193] width 47 height 7
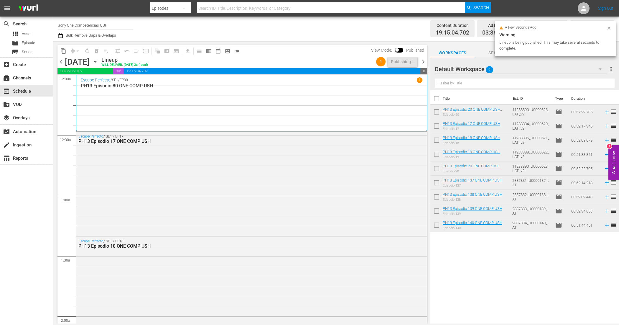
click at [436, 99] on input "checkbox" at bounding box center [437, 100] width 12 height 12
checkbox input "true"
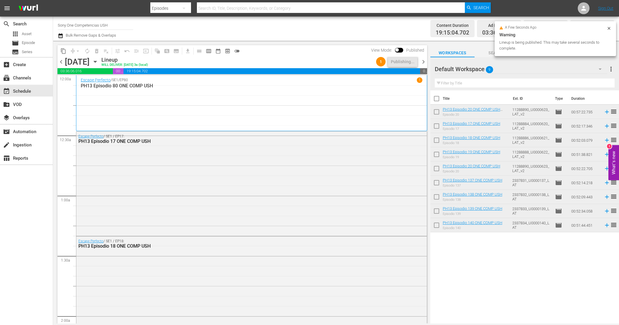
checkbox input "true"
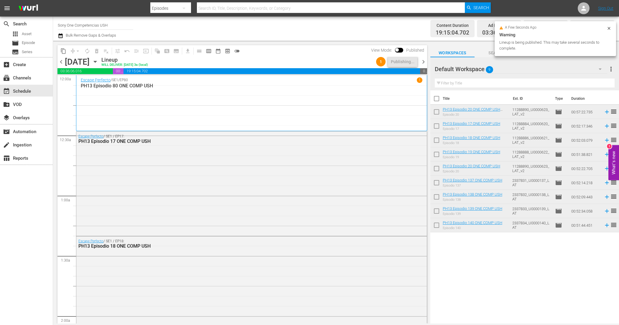
checkbox input "true"
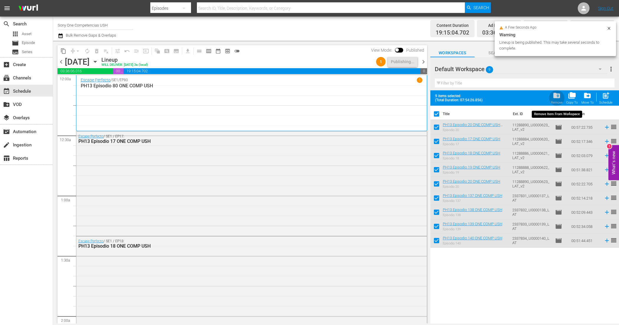
click at [556, 94] on span "folder_delete" at bounding box center [557, 95] width 8 height 8
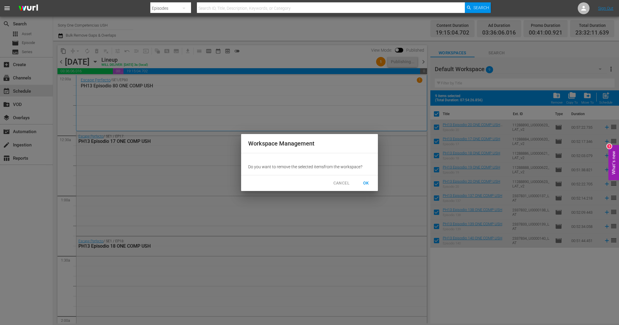
click at [367, 184] on span "OK" at bounding box center [366, 182] width 9 height 7
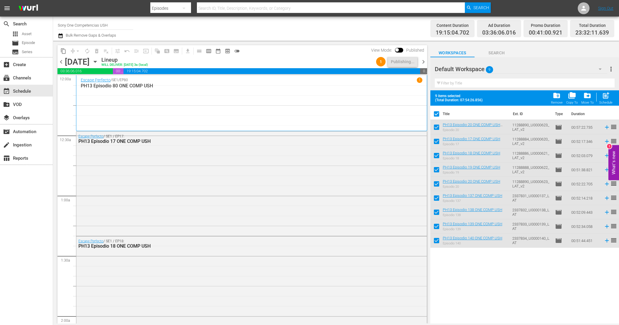
checkbox input "false"
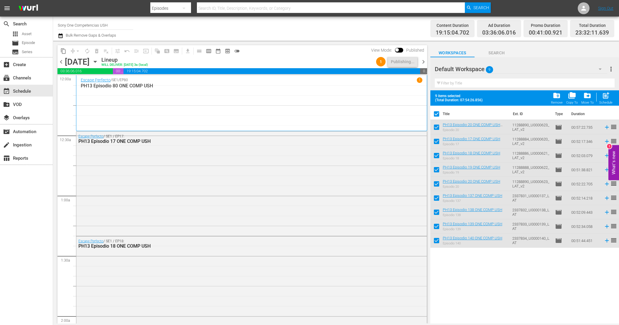
checkbox input "false"
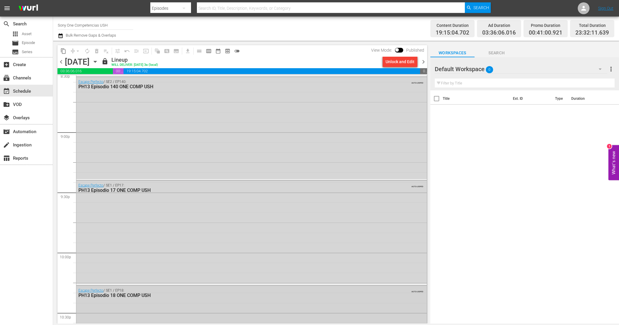
scroll to position [2640, 0]
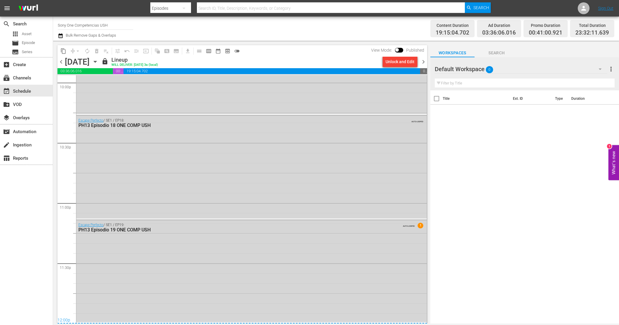
click at [423, 62] on span "chevron_right" at bounding box center [423, 61] width 7 height 7
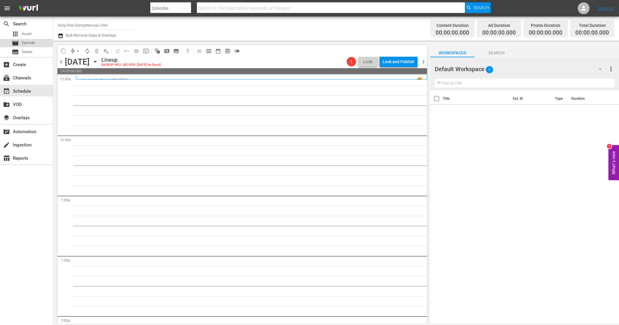
click at [34, 41] on span "Episode" at bounding box center [28, 43] width 13 height 6
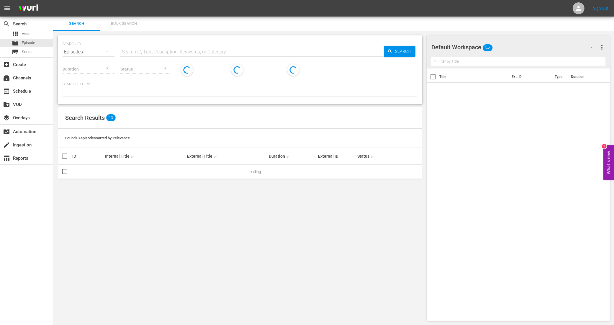
click at [126, 23] on span "Bulk Search" at bounding box center [124, 23] width 40 height 7
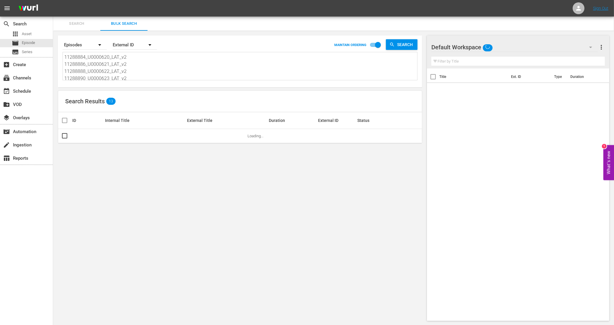
scroll to position [37, 0]
drag, startPoint x: 69, startPoint y: 56, endPoint x: 137, endPoint y: 92, distance: 76.5
click at [137, 92] on div "Search By Episodes Order By External ID MAINTAIN ORDERING Search 11288884_U0000…" at bounding box center [240, 178] width 374 height 295
type textarea "11"
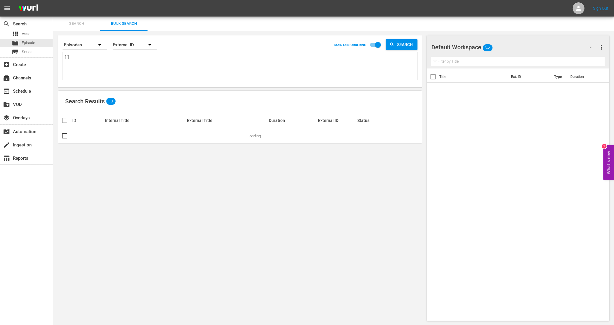
scroll to position [0, 0]
type textarea "1"
paste textarea "11288892_U0000624_LAT_v2 11288894_U0000625_LAT_v2 11288896_U0000626_LAT_v2 1128…"
type textarea "11288892_U0000624_LAT_v2 11288894_U0000625_LAT_v2 11288896_U0000626_LAT_v2 1128…"
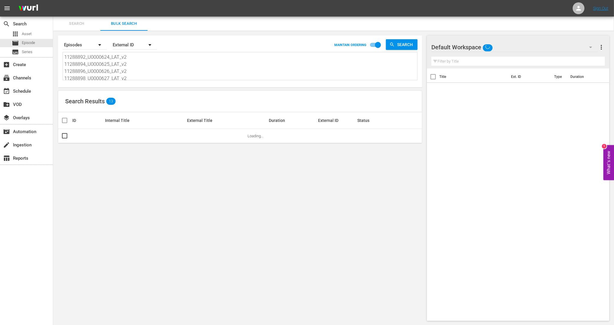
scroll to position [1, 0]
type textarea "11288892_U0000624_LAT_v2 11288894_U0000625_LAT_v2 11288896_U0000626_LAT_v2 1128…"
drag, startPoint x: 407, startPoint y: 45, endPoint x: 416, endPoint y: 100, distance: 56.5
click at [407, 44] on span "Search" at bounding box center [406, 44] width 23 height 11
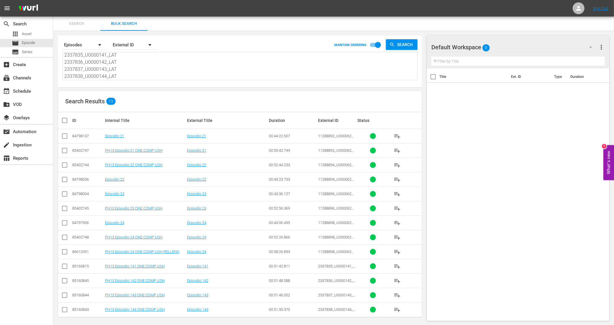
click at [67, 149] on input "checkbox" at bounding box center [64, 151] width 7 height 7
checkbox input "true"
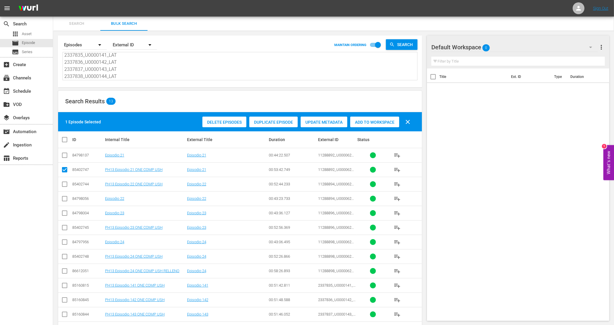
click at [63, 183] on input "checkbox" at bounding box center [64, 185] width 7 height 7
checkbox input "true"
click at [66, 228] on input "checkbox" at bounding box center [64, 228] width 7 height 7
checkbox input "true"
click at [66, 258] on input "checkbox" at bounding box center [64, 257] width 7 height 7
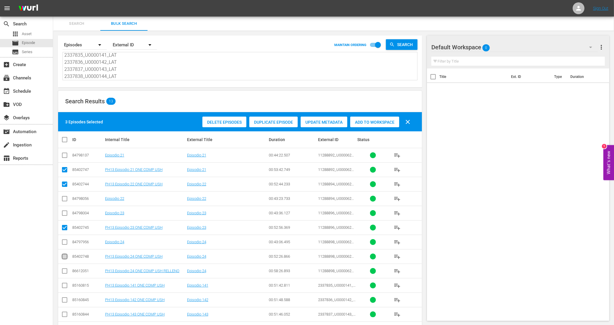
checkbox input "true"
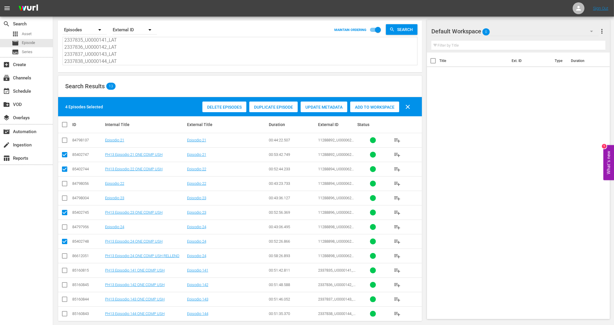
scroll to position [23, 0]
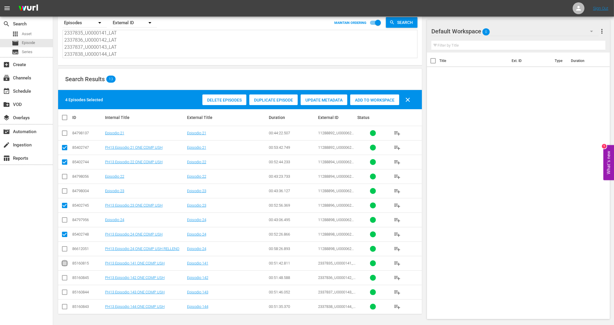
click at [66, 262] on input "checkbox" at bounding box center [64, 264] width 7 height 7
checkbox input "true"
click at [66, 277] on input "checkbox" at bounding box center [64, 278] width 7 height 7
checkbox input "true"
click at [65, 295] on input "checkbox" at bounding box center [64, 293] width 7 height 7
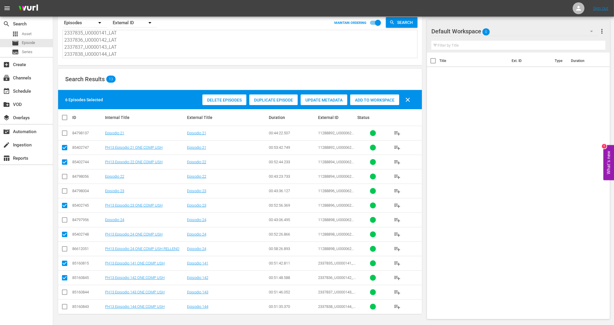
checkbox input "true"
click at [65, 309] on input "checkbox" at bounding box center [64, 307] width 7 height 7
checkbox input "true"
click at [362, 99] on span "Add to Workspace" at bounding box center [374, 100] width 49 height 5
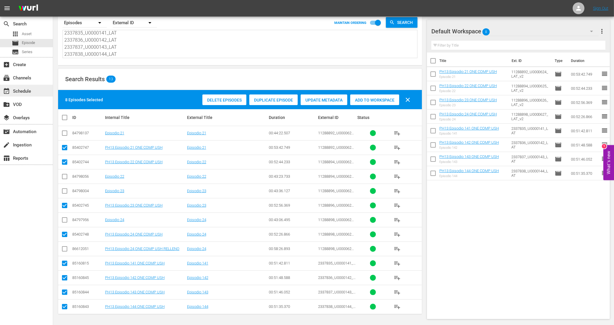
click at [26, 89] on div "event_available Schedule" at bounding box center [16, 90] width 33 height 5
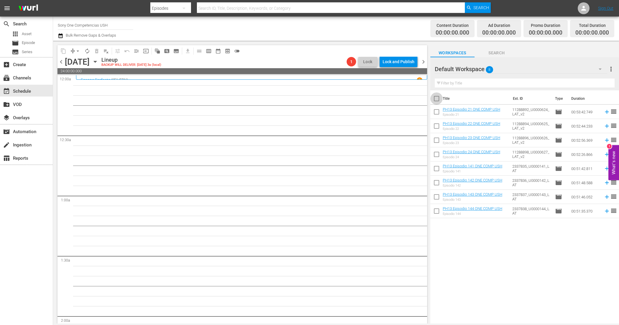
click at [434, 101] on input "checkbox" at bounding box center [437, 100] width 12 height 12
checkbox input "true"
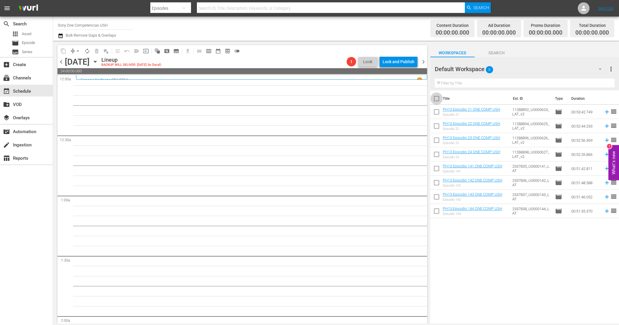
checkbox input "true"
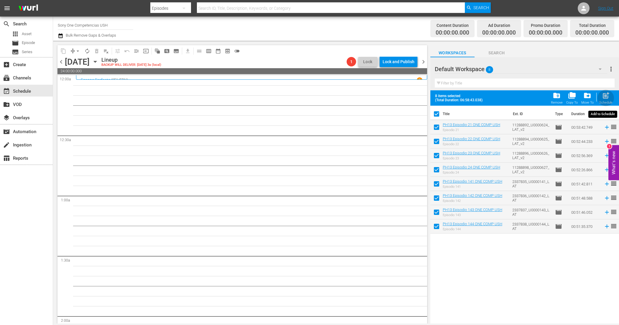
click at [608, 97] on span "post_add" at bounding box center [606, 95] width 8 height 8
checkbox input "false"
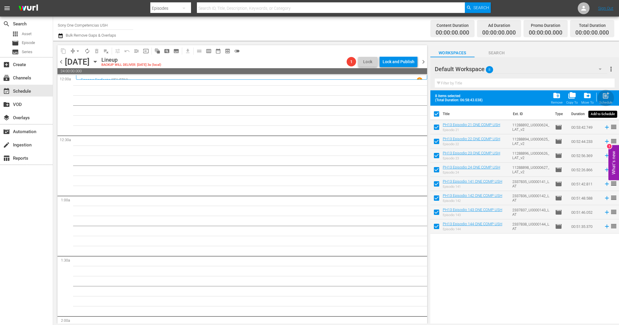
checkbox input "false"
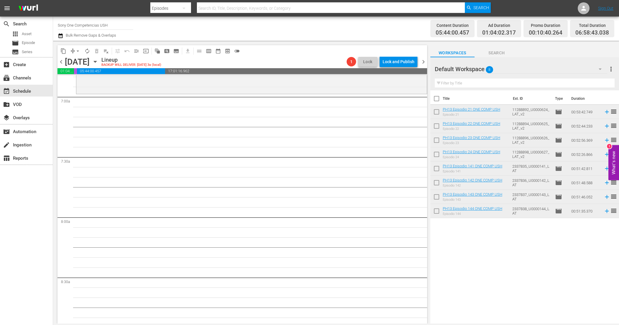
scroll to position [717, 0]
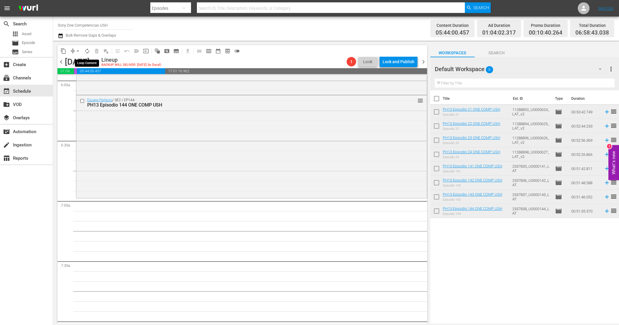
click at [87, 51] on span "autorenew_outlined" at bounding box center [87, 51] width 6 height 6
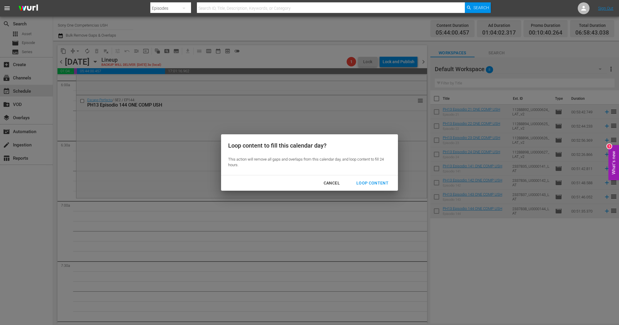
click at [389, 181] on div "Loop Content" at bounding box center [373, 182] width 42 height 7
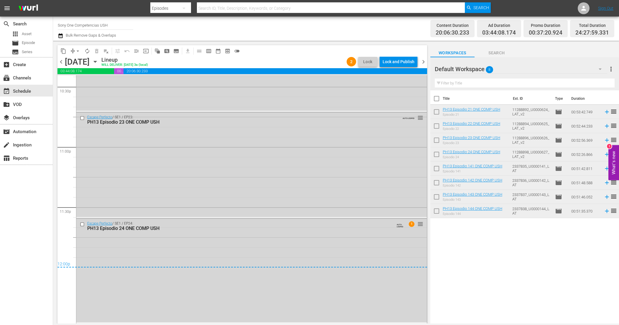
scroll to position [0, 0]
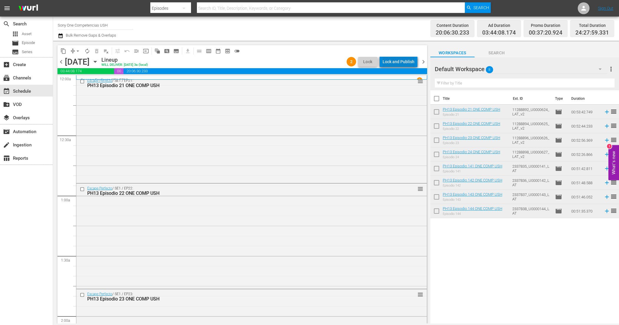
click at [403, 62] on div "Lock and Publish" at bounding box center [399, 61] width 32 height 11
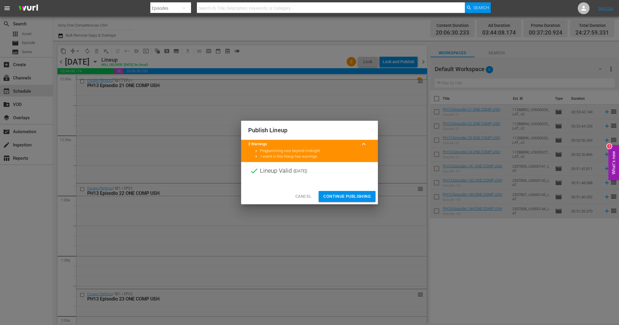
click at [358, 192] on button "Continue Publishing" at bounding box center [347, 196] width 57 height 11
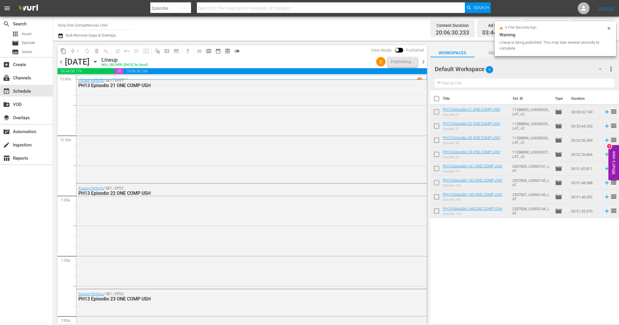
click at [439, 98] on input "checkbox" at bounding box center [437, 100] width 12 height 12
checkbox input "true"
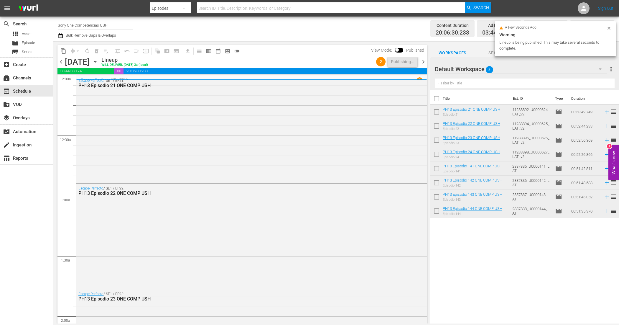
checkbox input "true"
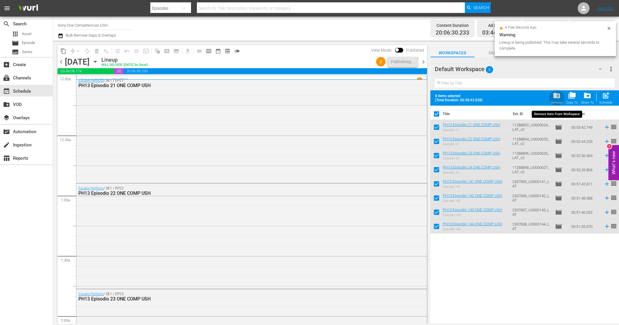
click at [557, 95] on span "folder_delete" at bounding box center [557, 95] width 8 height 8
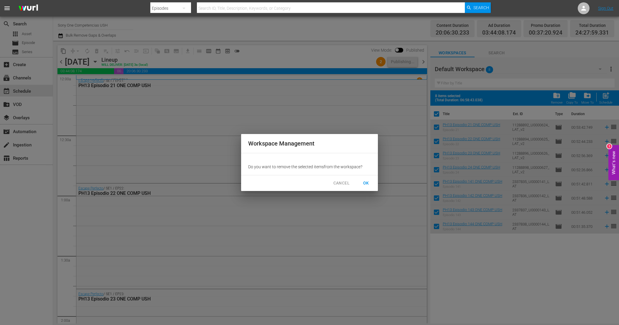
click at [369, 182] on span "OK" at bounding box center [366, 182] width 9 height 7
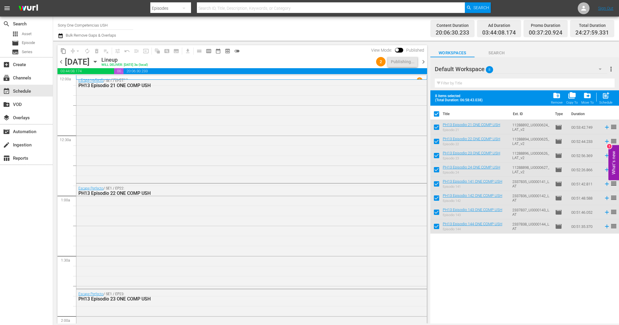
checkbox input "false"
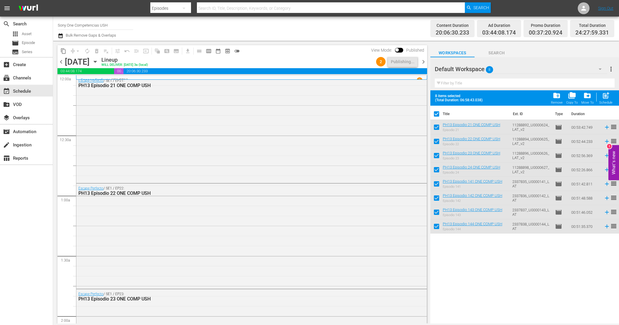
checkbox input "false"
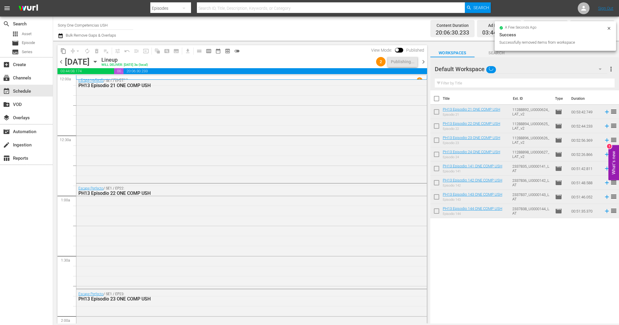
click at [427, 63] on span "chevron_right" at bounding box center [423, 61] width 7 height 7
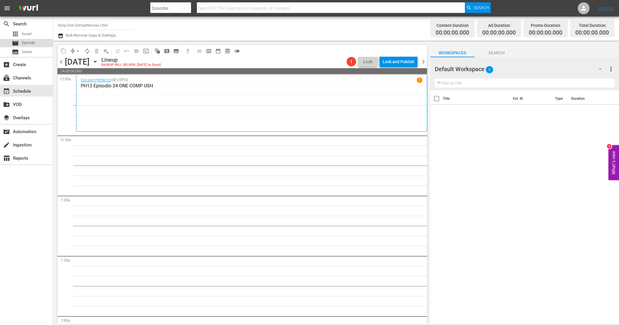
click at [30, 42] on span "Episode" at bounding box center [28, 43] width 13 height 6
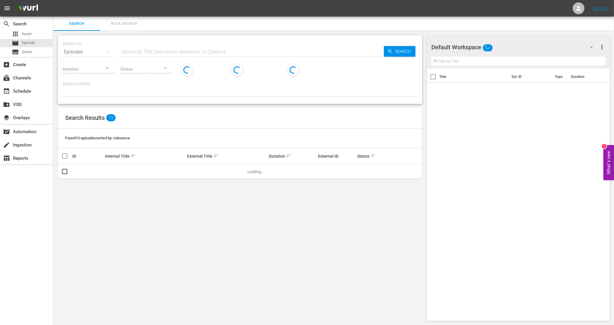
click at [127, 20] on span "Bulk Search" at bounding box center [124, 23] width 40 height 7
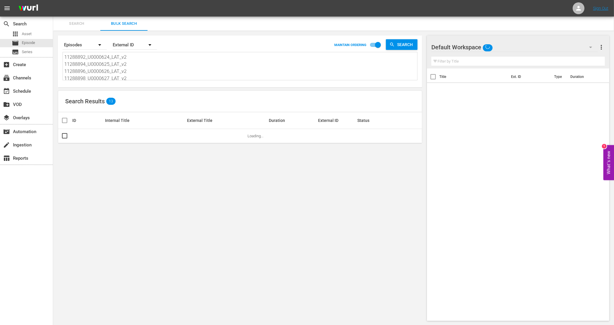
scroll to position [37, 0]
drag, startPoint x: 72, startPoint y: 58, endPoint x: 173, endPoint y: 111, distance: 114.0
click at [173, 111] on div "Search By Episodes Order By External ID MAINTAIN ORDERING Search 11288892_U0000…" at bounding box center [240, 178] width 374 height 295
type textarea "112"
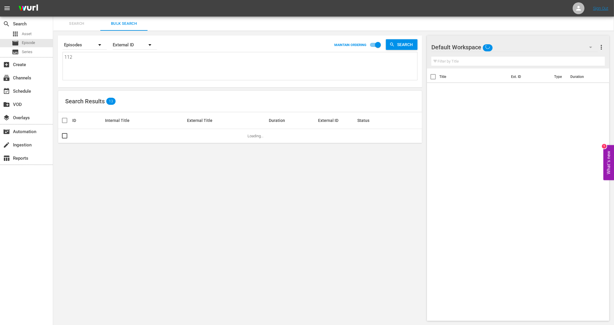
scroll to position [0, 0]
type textarea "11"
type textarea "1"
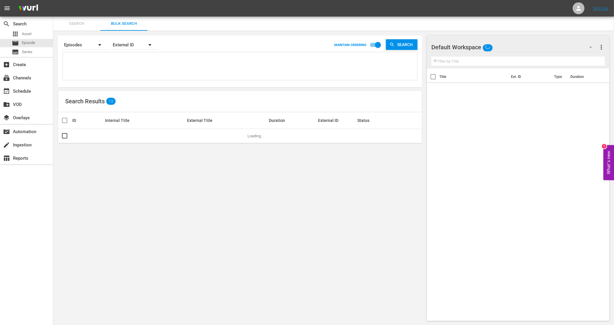
paste textarea "11288900_U0000628_LAT_v2 11288902_U0000629_LAT_v2 11288904_U0000630_LAT_v2 1128…"
type textarea "11288900_U0000628_LAT_v2 11288902_U0000629_LAT_v2 11288904_U0000630_LAT_v2 1128…"
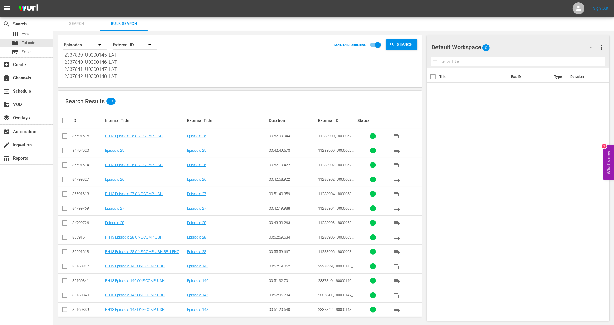
type textarea "11288900_U0000628_LAT_v2 11288902_U0000629_LAT_v2 11288904_U0000630_LAT_v2 1128…"
click at [65, 134] on input "checkbox" at bounding box center [64, 137] width 7 height 7
checkbox input "true"
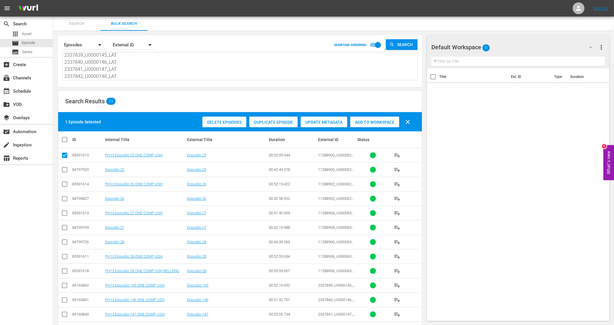
click at [66, 186] on input "checkbox" at bounding box center [64, 185] width 7 height 7
checkbox input "true"
click at [65, 212] on input "checkbox" at bounding box center [64, 214] width 7 height 7
checkbox input "true"
click at [65, 256] on input "checkbox" at bounding box center [64, 257] width 7 height 7
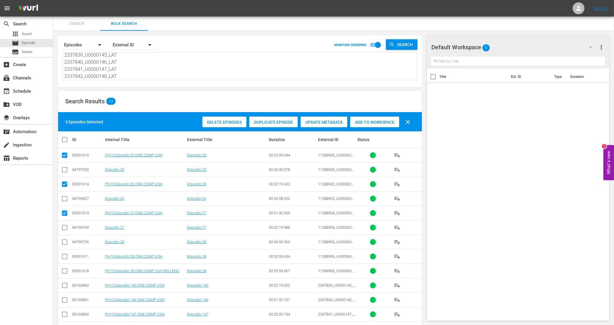
checkbox input "true"
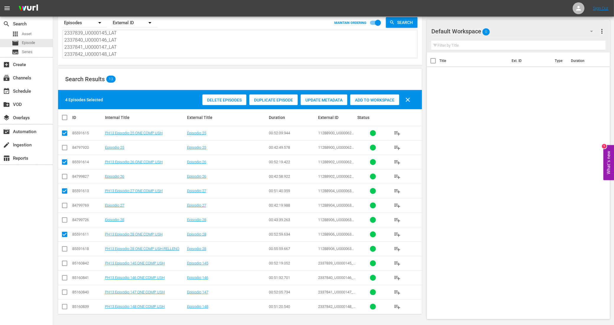
click at [64, 262] on input "checkbox" at bounding box center [64, 264] width 7 height 7
checkbox input "true"
click at [65, 278] on input "checkbox" at bounding box center [64, 278] width 7 height 7
checkbox input "true"
click at [64, 293] on input "checkbox" at bounding box center [64, 293] width 7 height 7
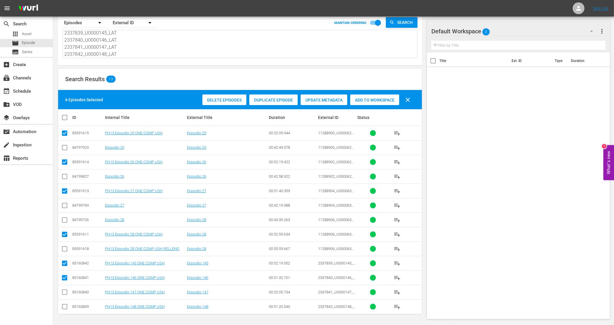
checkbox input "true"
click at [66, 306] on input "checkbox" at bounding box center [64, 307] width 7 height 7
checkbox input "true"
click at [366, 98] on span "Add to Workspace" at bounding box center [374, 100] width 49 height 5
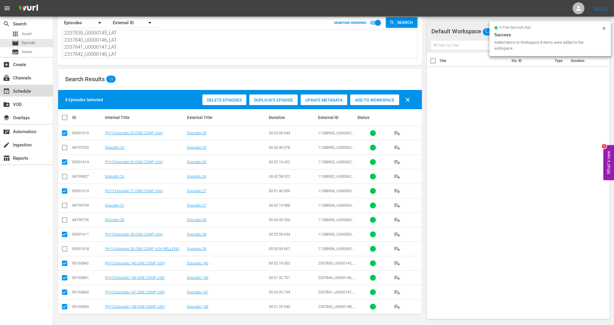
click at [27, 93] on div "event_available Schedule" at bounding box center [16, 90] width 33 height 5
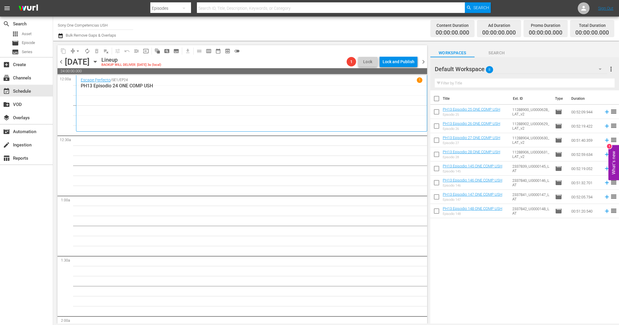
click at [434, 101] on input "checkbox" at bounding box center [437, 100] width 12 height 12
checkbox input "true"
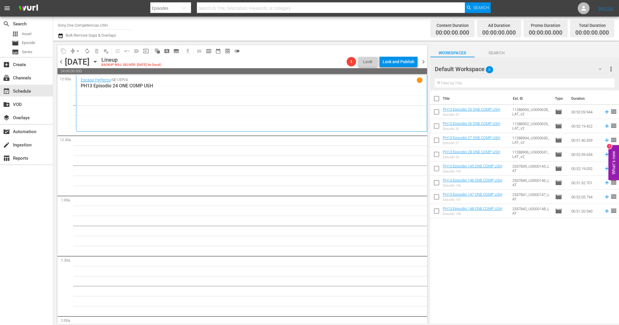
checkbox input "true"
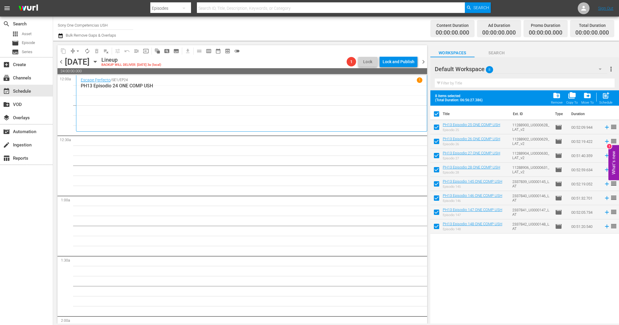
click at [606, 100] on div "post_add Schedule" at bounding box center [606, 97] width 13 height 13
checkbox input "false"
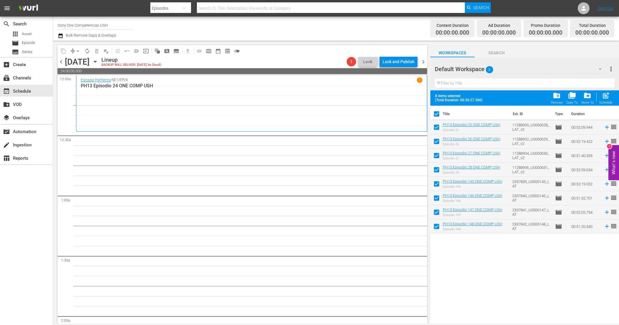
checkbox input "false"
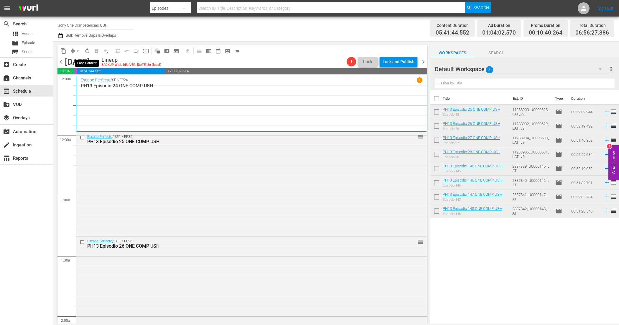
click at [86, 53] on span "autorenew_outlined" at bounding box center [87, 51] width 6 height 6
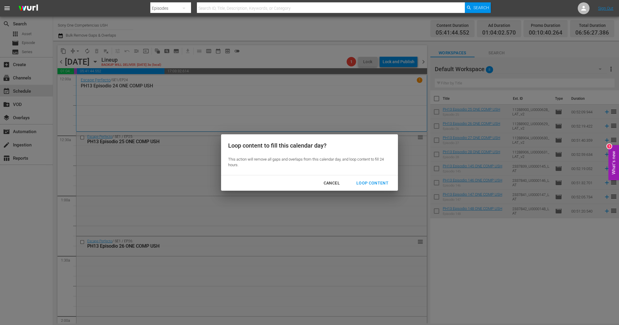
click at [361, 183] on div "Loop Content" at bounding box center [373, 182] width 42 height 7
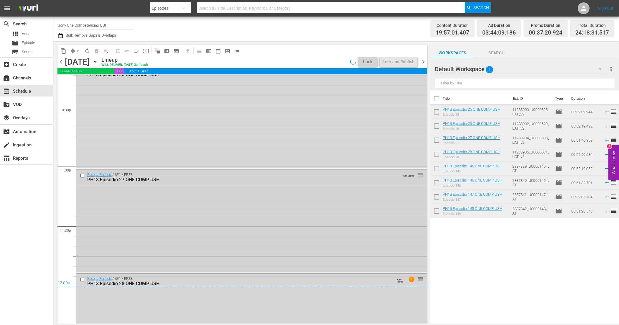
scroll to position [2734, 0]
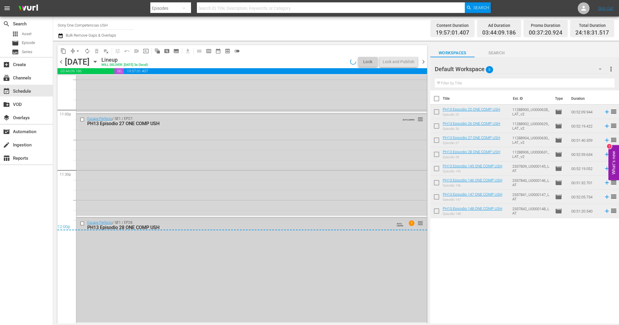
click at [294, 258] on div "Escape Perfecto / SE1 / EP28: PH13 Episodio 28 ONE COMP USH AUTO-LOOPED 1 reord…" at bounding box center [251, 270] width 351 height 104
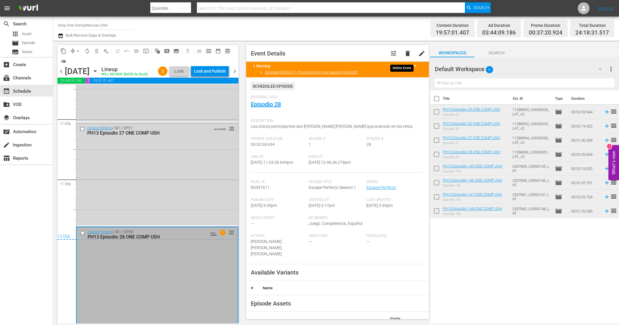
click at [405, 50] on span "delete" at bounding box center [407, 53] width 7 height 7
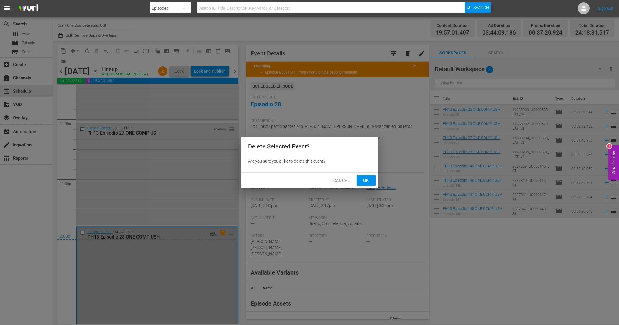
click at [371, 180] on button "Ok" at bounding box center [366, 180] width 19 height 11
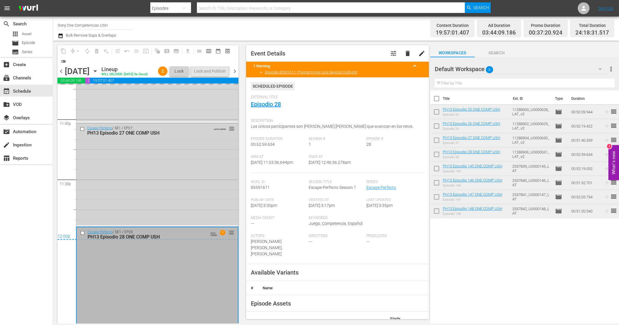
click at [206, 168] on div "Escape Perfecto / SE1 / EP27: PH13 Episodio 27 ONE COMP USH AUTO-LOOPED reorder" at bounding box center [157, 174] width 162 height 102
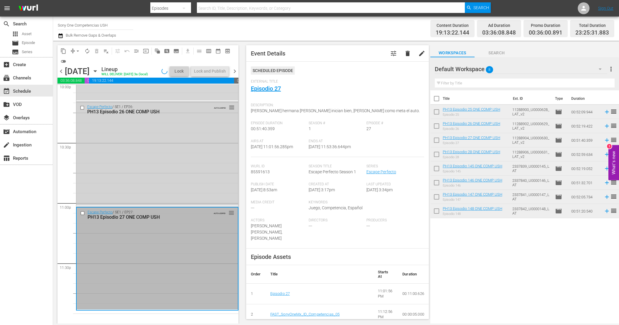
scroll to position [2660, 0]
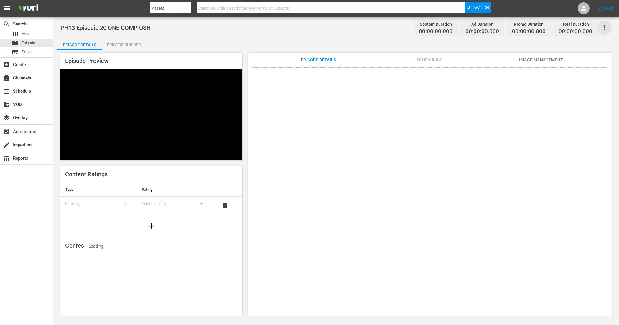
click at [606, 26] on icon "button" at bounding box center [604, 27] width 7 height 7
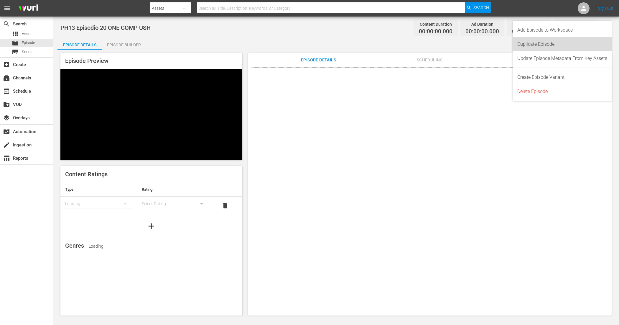
click at [556, 43] on div "Duplicate Episode" at bounding box center [563, 44] width 90 height 14
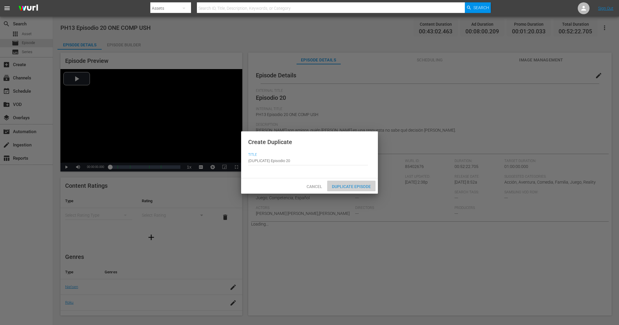
click at [363, 187] on span "Duplicate Episode" at bounding box center [351, 186] width 48 height 5
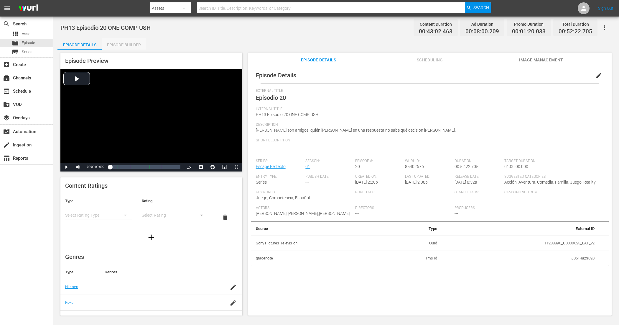
click at [133, 43] on div "Episode Builder" at bounding box center [124, 45] width 44 height 14
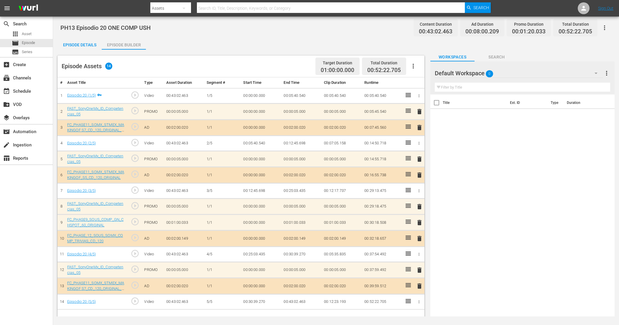
click at [70, 47] on div "Episode Details" at bounding box center [80, 45] width 44 height 14
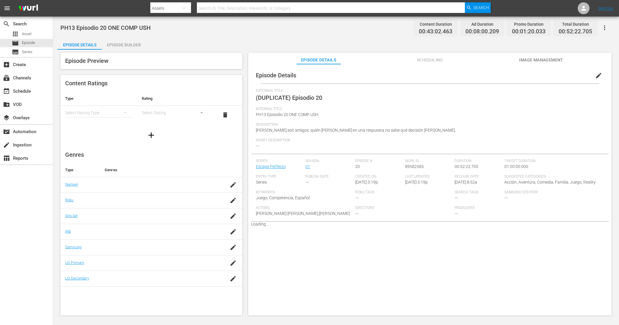
click at [600, 77] on button "edit" at bounding box center [599, 75] width 14 height 14
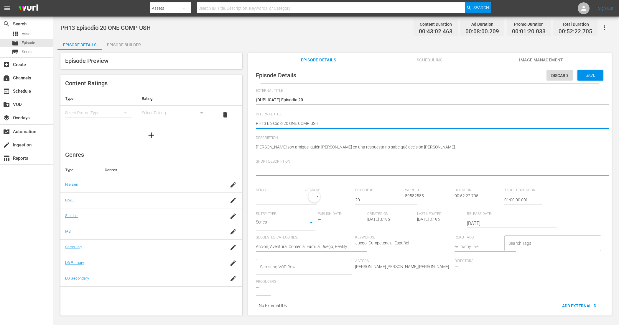
type textarea "PH13 Episodio 20 ONE COMP USH"
type textarea "PH13 Episodio 20 ONE COMP USH R"
type textarea "PH13 Episodio 20 ONE COMP USH RE"
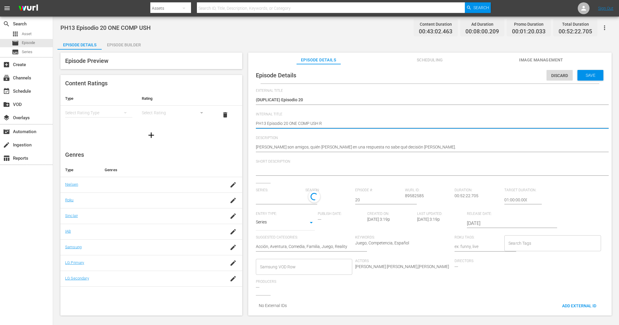
type textarea "PH13 Episodio 20 ONE COMP USH RE"
type textarea "PH13 Episodio 20 ONE COMP USH REL"
type textarea "PH13 Episodio 20 ONE COMP USH RELL"
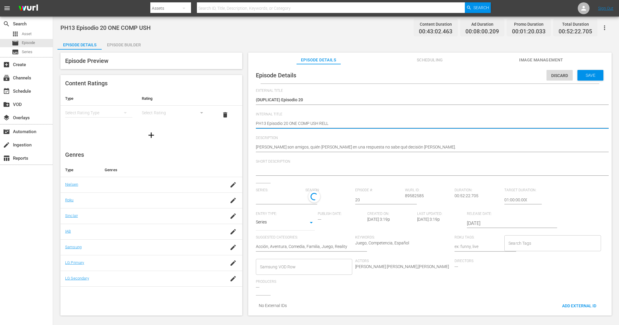
type textarea "PH13 Episodio 20 ONE COMP USH RELLE"
type textarea "PH13 Episodio 20 ONE COMP USH RELLEN"
type textarea "PH13 Episodio 20 ONE COMP USH RELLENO"
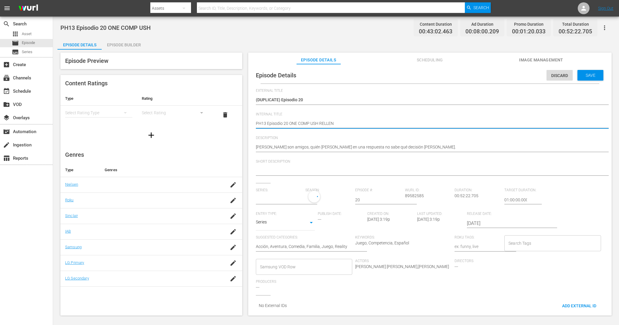
type textarea "PH13 Episodio 20 ONE COMP USH RELLENO"
type input "Escape Perfecto"
type textarea "PH13 Episodio 20 ONE COMP USH RELLENO"
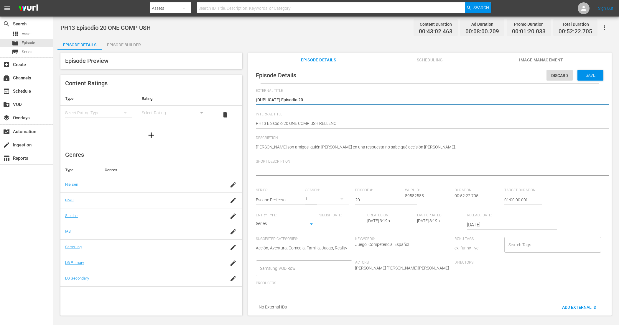
type textarea "(DUPLICATE)Episodio 20"
type textarea "(DUPLICATEEpisodio 20"
type textarea "(DUPLICATEpisodio 20"
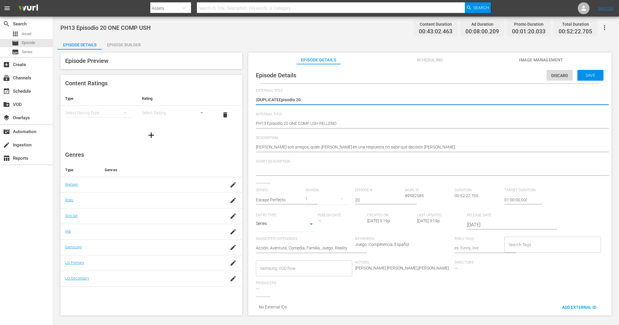
type textarea "(DUPLICATEpisodio 20"
type textarea "(DUPLICAEpisodio 20"
type textarea "(DUPLICEpisodio 20"
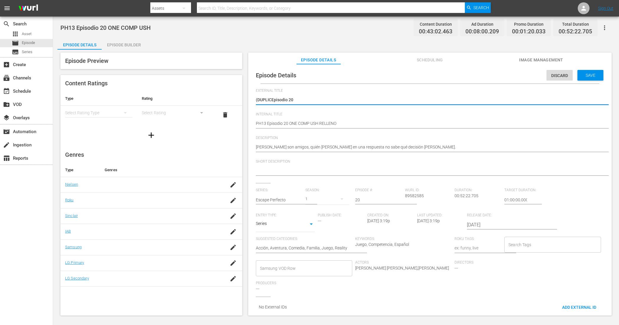
type textarea "(DUPLIEpisodio 20"
type textarea "(DUPLEpisodio 20"
type textarea "(DUPEpisodio 20"
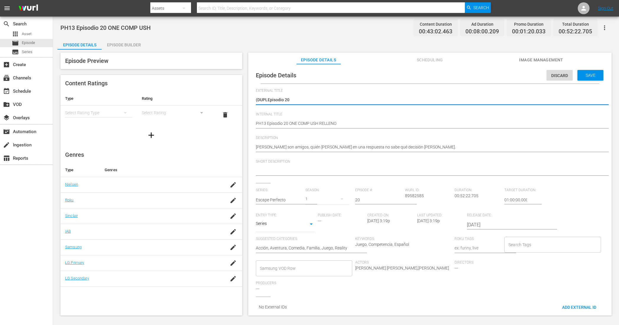
type textarea "(DUPEpisodio 20"
type textarea "(DUEpisodio 20"
type textarea "(DEpisodio 20"
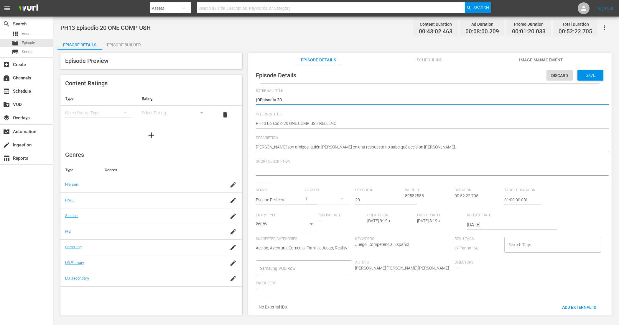
type textarea "(Episodio 20"
type textarea "Episodio 20"
click at [587, 74] on span "Save" at bounding box center [590, 75] width 19 height 5
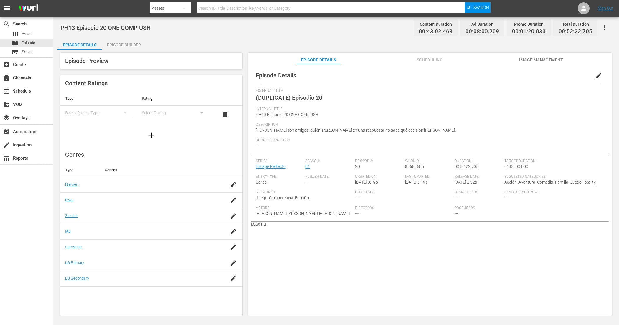
click at [128, 43] on div "Episode Builder" at bounding box center [124, 45] width 44 height 14
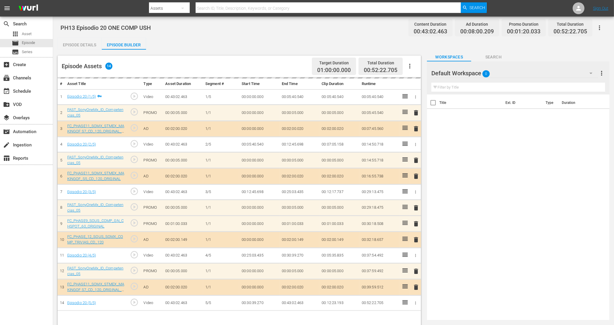
click at [502, 72] on div "Default Workspace 0" at bounding box center [514, 73] width 167 height 17
click at [477, 87] on div "COMPETENCIAS USH (16)" at bounding box center [469, 89] width 61 height 9
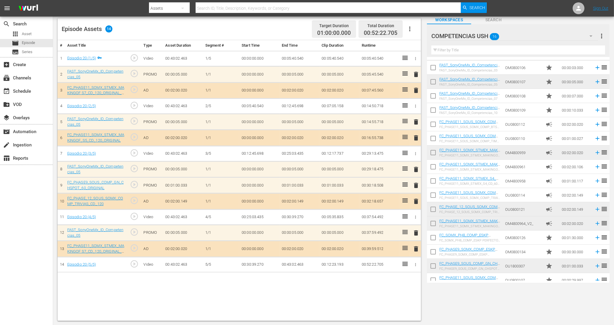
scroll to position [18, 0]
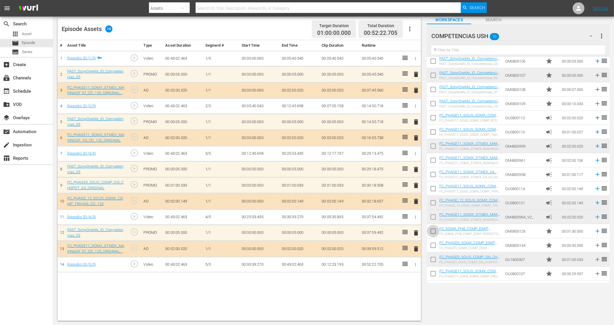
click at [434, 232] on input "checkbox" at bounding box center [433, 232] width 12 height 12
checkbox input "true"
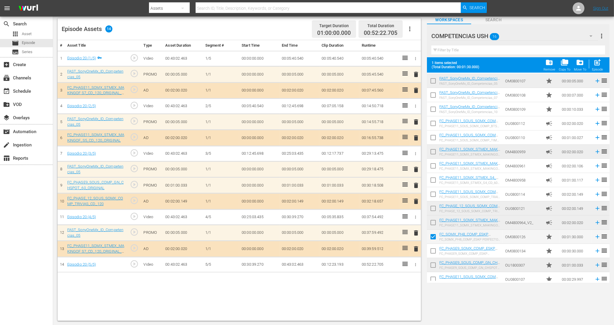
scroll to position [33, 0]
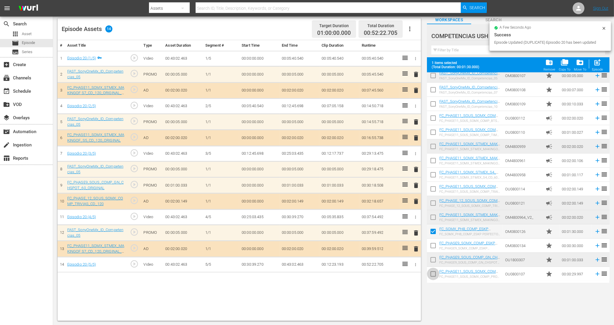
click at [432, 274] on input "checkbox" at bounding box center [433, 275] width 12 height 12
checkbox input "true"
click at [435, 258] on input "checkbox" at bounding box center [433, 261] width 12 height 12
checkbox input "true"
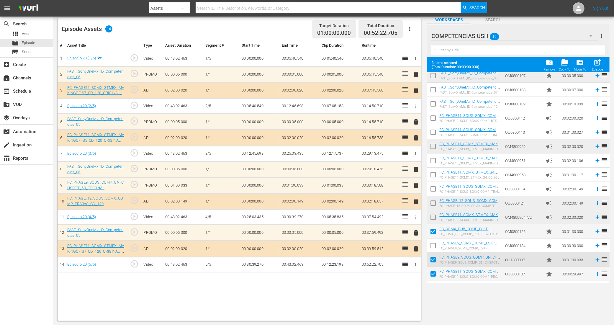
click at [432, 245] on input "checkbox" at bounding box center [433, 246] width 12 height 12
checkbox input "true"
click at [599, 62] on span "post_add" at bounding box center [598, 62] width 8 height 8
checkbox input "false"
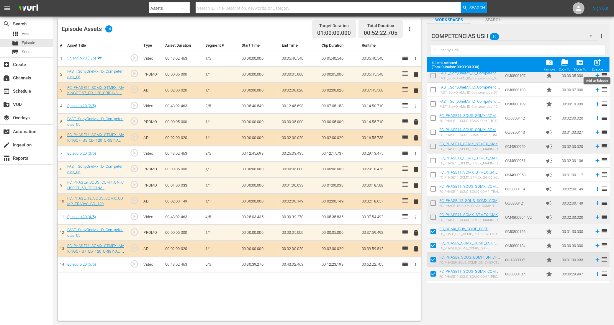
checkbox input "false"
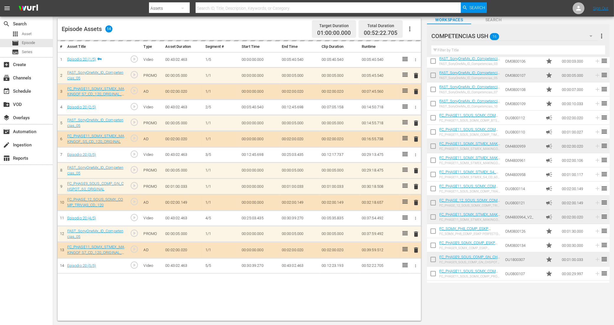
scroll to position [18, 0]
click at [433, 231] on input "checkbox" at bounding box center [433, 232] width 12 height 12
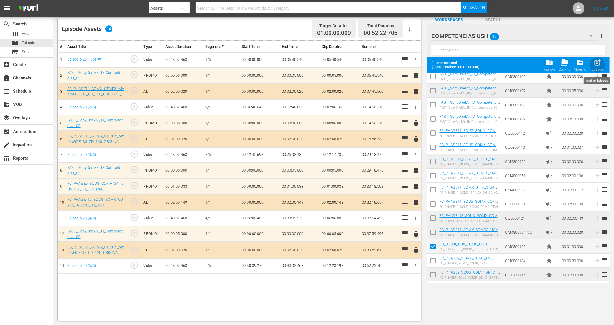
click at [596, 61] on span "post_add" at bounding box center [598, 62] width 8 height 8
checkbox input "false"
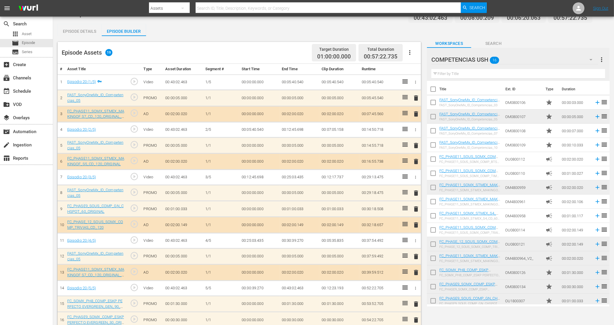
scroll to position [0, 0]
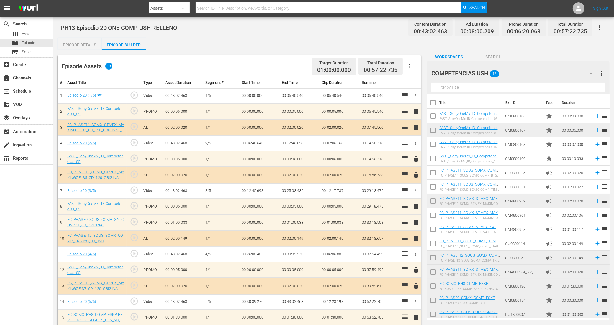
click at [599, 27] on icon "button" at bounding box center [599, 27] width 7 height 7
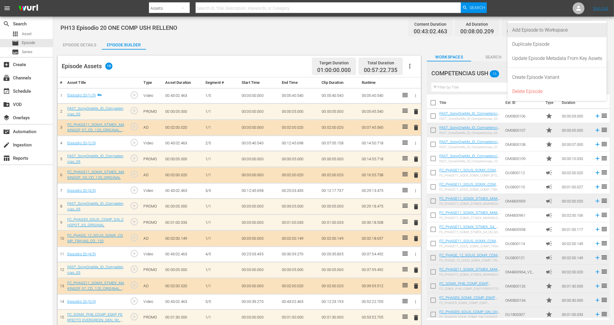
click at [567, 30] on div "Add Episode to Workspace" at bounding box center [557, 30] width 90 height 14
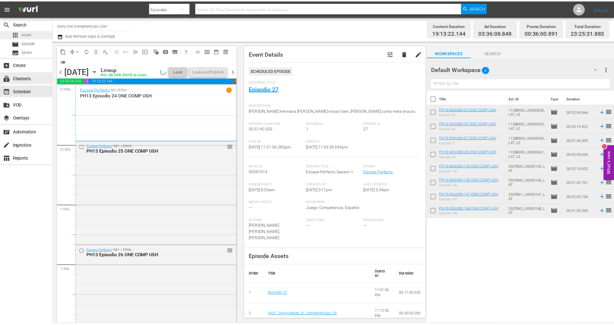
scroll to position [2660, 0]
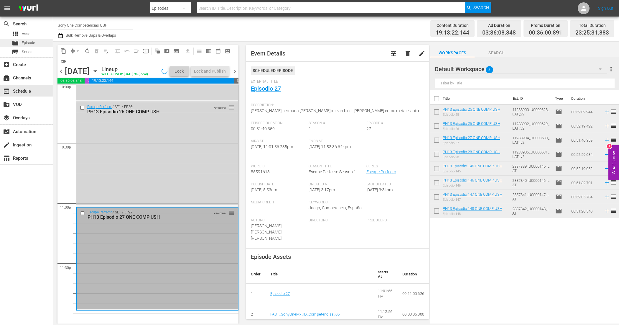
click at [30, 43] on span "Episode" at bounding box center [28, 43] width 13 height 6
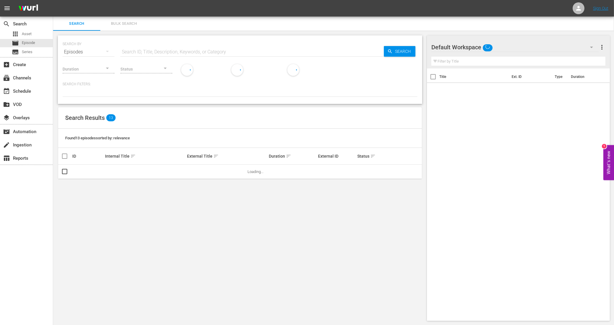
click at [124, 27] on button "Bulk Search" at bounding box center [123, 24] width 47 height 14
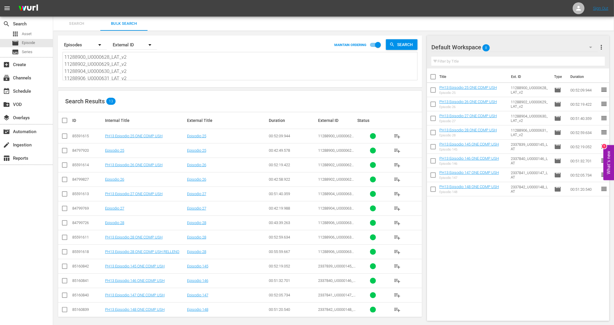
scroll to position [4, 0]
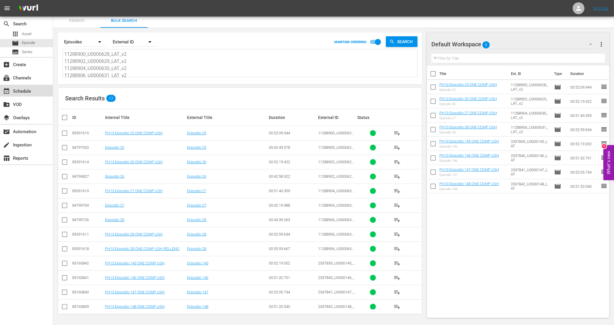
click at [29, 93] on div "event_available Schedule" at bounding box center [16, 90] width 33 height 5
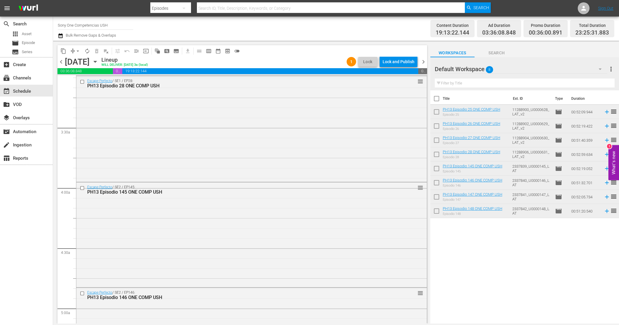
scroll to position [332, 0]
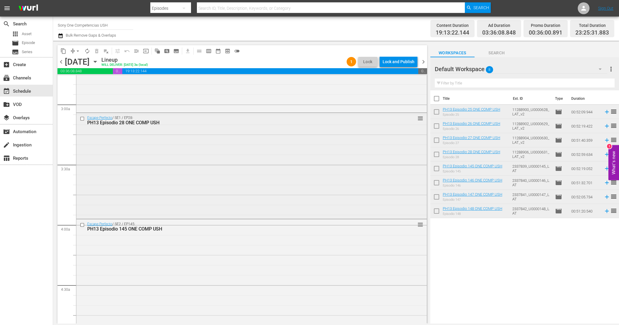
click at [210, 183] on div "Escape Perfecto / SE1 / EP28: PH13 Episodio 28 ONE COMP USH reorder" at bounding box center [251, 165] width 351 height 104
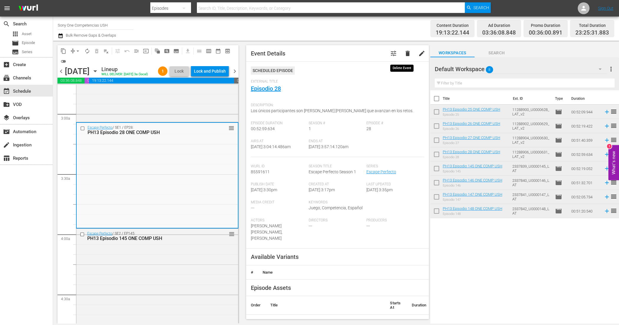
click at [404, 55] on span "delete" at bounding box center [407, 53] width 7 height 7
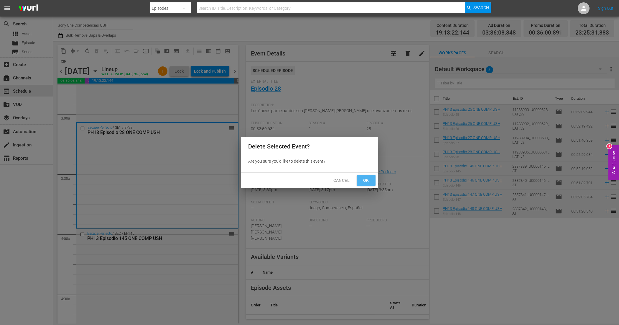
click at [360, 179] on button "Ok" at bounding box center [366, 180] width 19 height 11
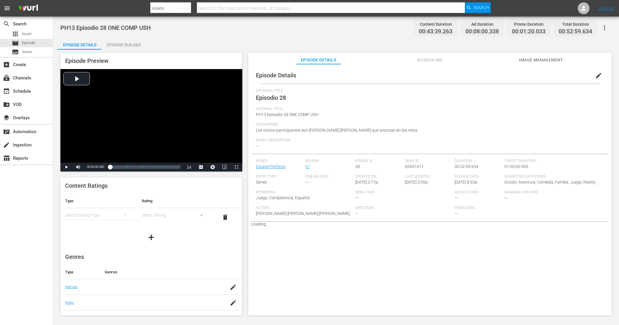
click at [603, 27] on icon "button" at bounding box center [604, 27] width 7 height 7
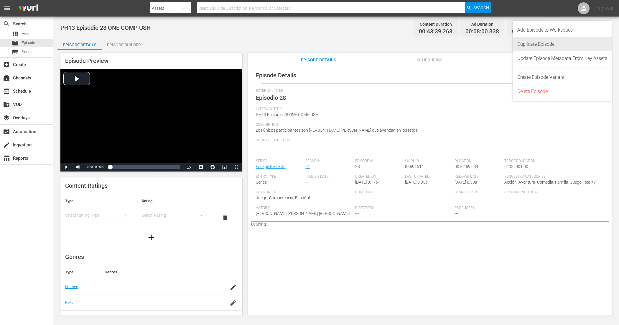
click at [575, 42] on div "Duplicate Episode" at bounding box center [563, 44] width 90 height 14
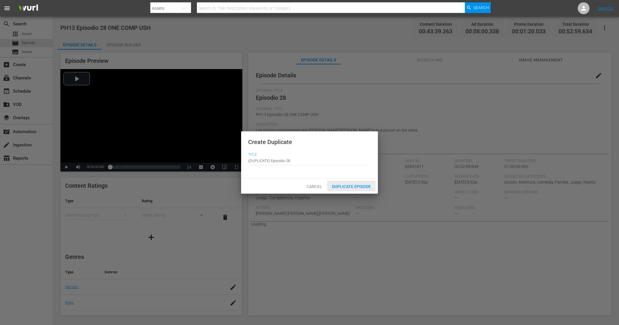
click at [349, 184] on span "Duplicate Episode" at bounding box center [351, 186] width 48 height 5
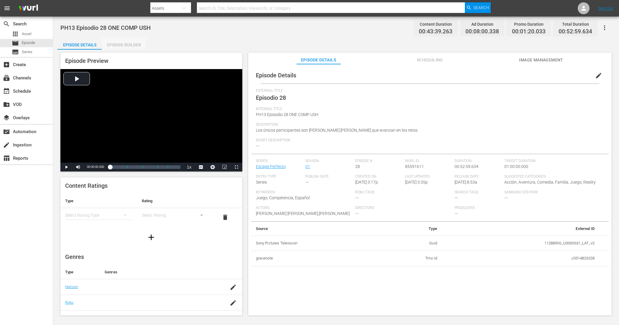
click at [124, 46] on div "Episode Builder" at bounding box center [124, 45] width 44 height 14
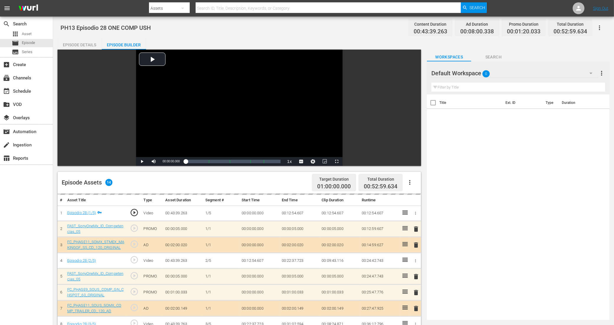
click at [86, 42] on div "Episode Details" at bounding box center [80, 45] width 44 height 14
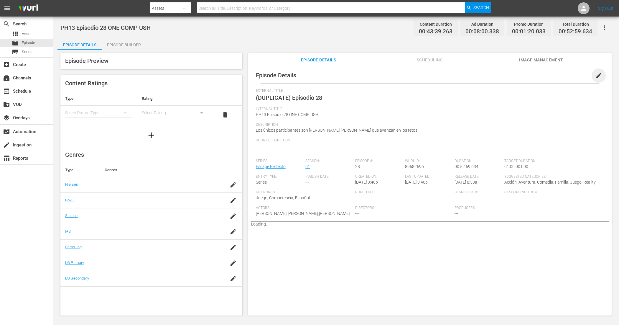
click at [596, 78] on span "edit" at bounding box center [599, 75] width 7 height 7
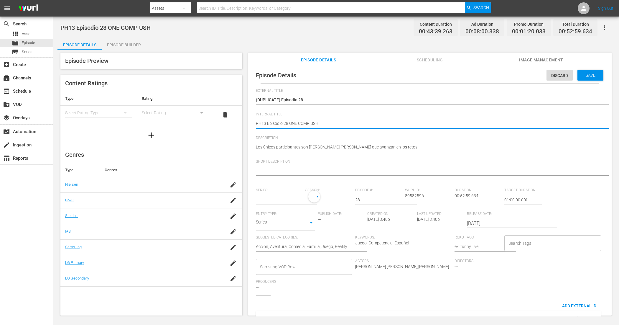
type textarea "PH13 Episodio 28 ONE COMP USH"
type textarea "PH13 Episodio 28 ONE COMP USH R"
type input "Escape Perfecto"
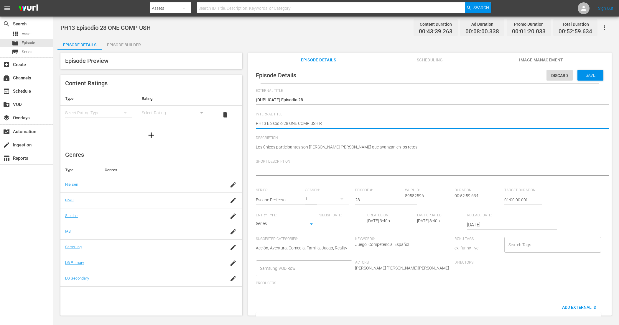
type textarea "PH13 Episodio 28 ONE COMP USH RE"
type textarea "PH13 Episodio 28 ONE COMP USH REL"
type textarea "PH13 Episodio 28 ONE COMP USH RELL"
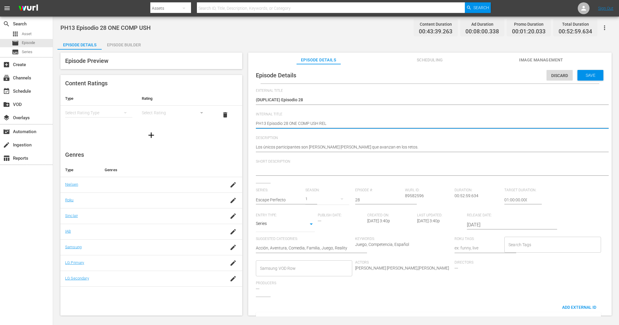
type textarea "PH13 Episodio 28 ONE COMP USH RELL"
type textarea "PH13 Episodio 28 ONE COMP USH RELLE"
type textarea "PH13 Episodio 28 ONE COMP USH RELLEN"
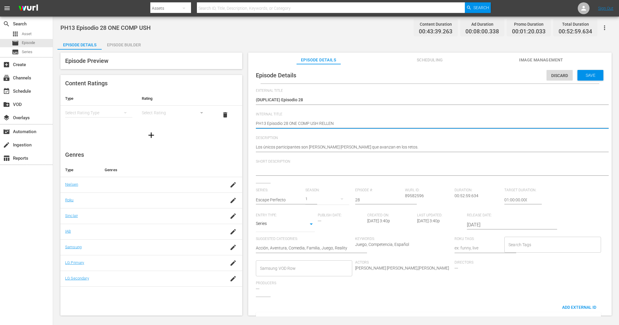
type textarea "PH13 Episodio 28 ONE COMP USH RELLENO"
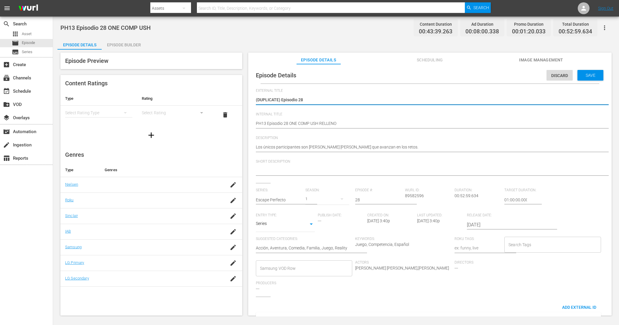
type textarea "(DUPLICATE)Episodio 28"
type textarea "(DUPLICATEEpisodio 28"
type textarea "(DUPLICATEpisodio 28"
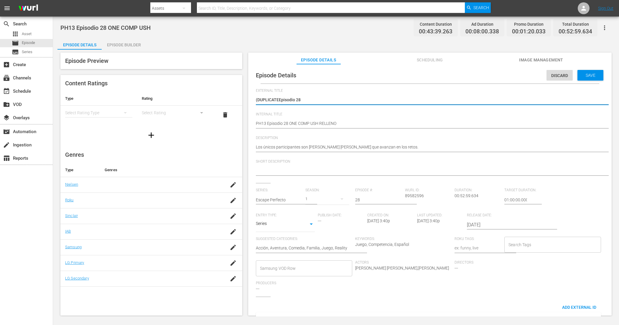
type textarea "(DUPLICATEpisodio 28"
type textarea "(DUPLICAEpisodio 28"
type textarea "(DUPLICEpisodio 28"
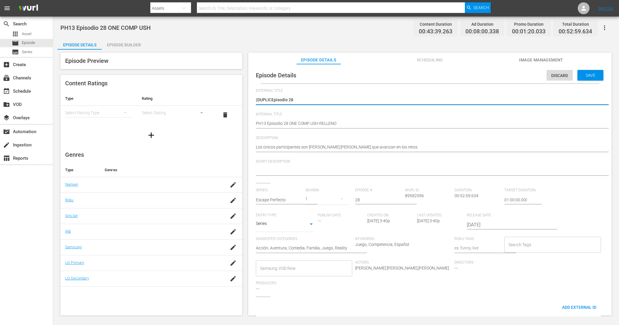
type textarea "(DUPLIEpisodio 28"
type textarea "(DUPLEpisodio 28"
type textarea "(DUPEpisodio 28"
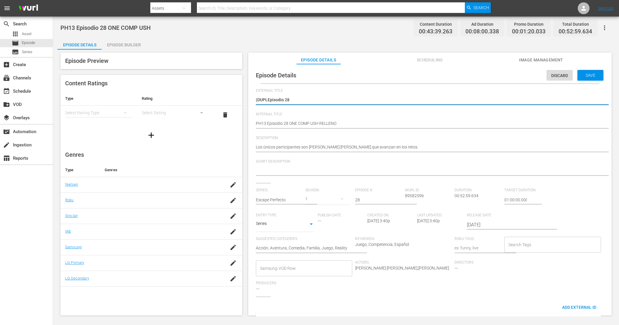
type textarea "(DUPEpisodio 28"
type textarea "(DUEpisodio 28"
type textarea "(DEpisodio 28"
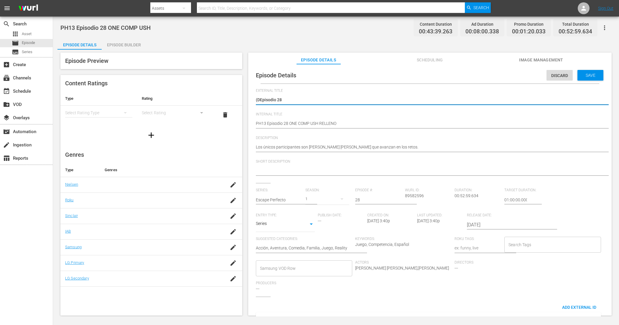
type textarea "(Episodio 28"
type textarea "Episodio 28"
drag, startPoint x: 584, startPoint y: 75, endPoint x: 492, endPoint y: 74, distance: 92.3
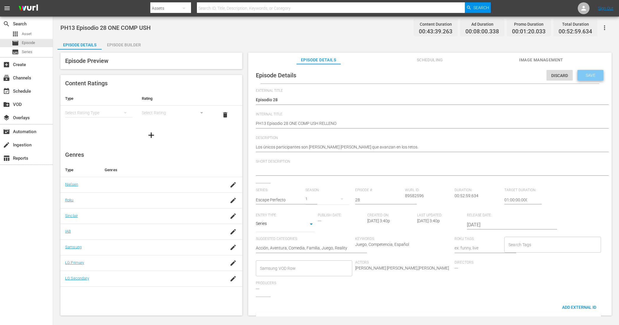
click at [585, 75] on span "Save" at bounding box center [590, 75] width 19 height 5
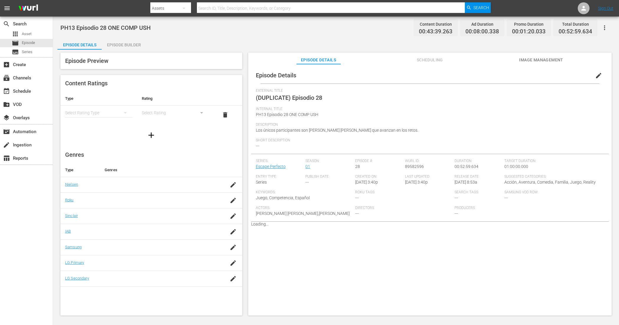
click at [124, 45] on div "Episode Builder" at bounding box center [124, 45] width 44 height 14
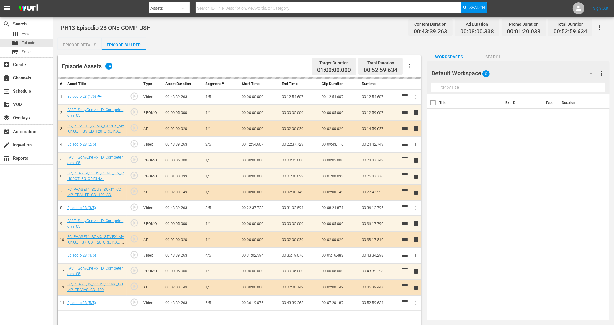
click at [499, 76] on div "Default Workspace 0" at bounding box center [514, 73] width 167 height 17
click at [478, 91] on div "COMPETENCIAS USH (16)" at bounding box center [469, 89] width 61 height 9
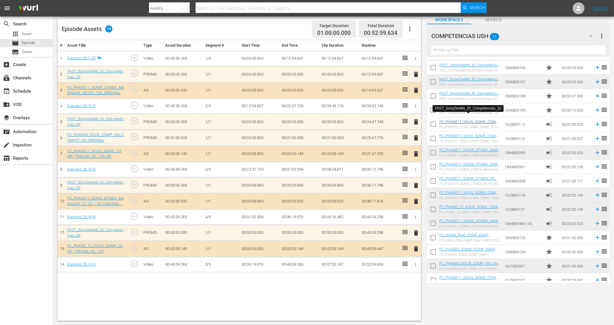
scroll to position [18, 0]
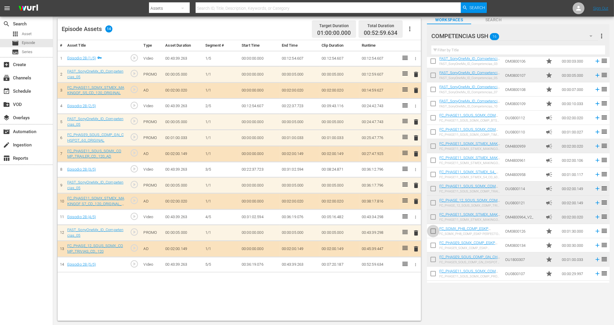
click at [434, 232] on input "checkbox" at bounding box center [433, 232] width 12 height 12
checkbox input "true"
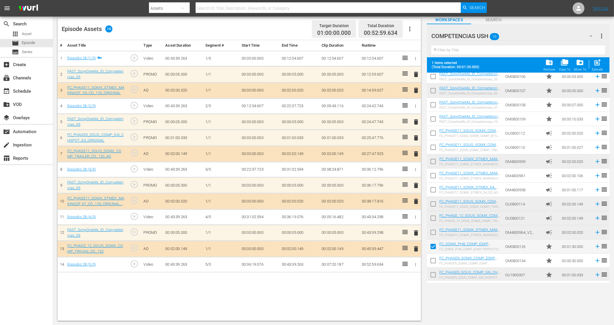
click at [433, 264] on input "checkbox" at bounding box center [433, 261] width 12 height 12
checkbox input "true"
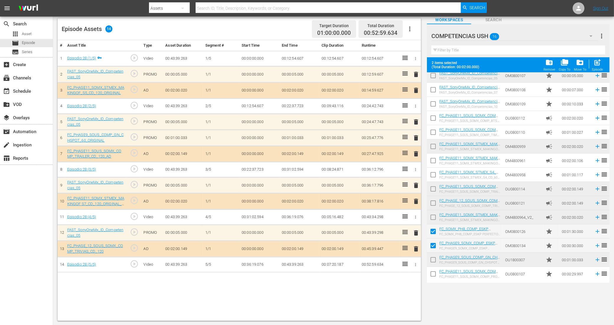
click at [434, 258] on input "checkbox" at bounding box center [433, 261] width 12 height 12
checkbox input "true"
click at [433, 273] on input "checkbox" at bounding box center [433, 275] width 12 height 12
checkbox input "true"
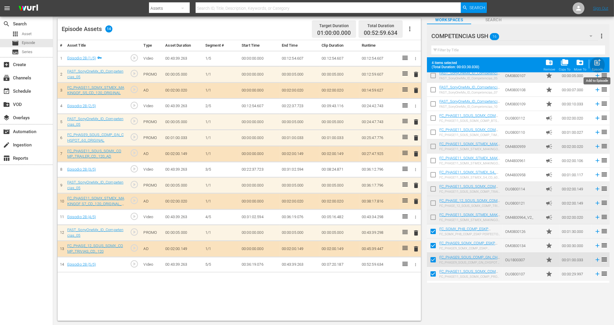
click at [601, 70] on div "Episode" at bounding box center [597, 70] width 11 height 4
checkbox input "false"
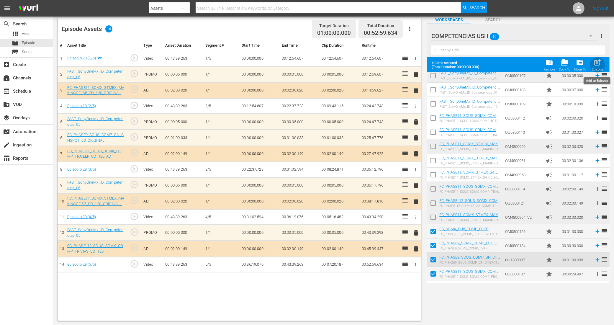
scroll to position [18, 0]
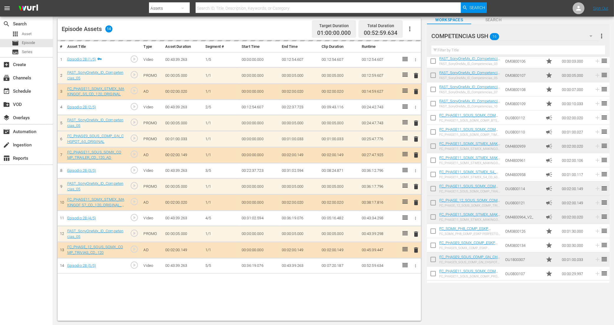
click at [435, 232] on input "checkbox" at bounding box center [433, 232] width 12 height 12
checkbox input "true"
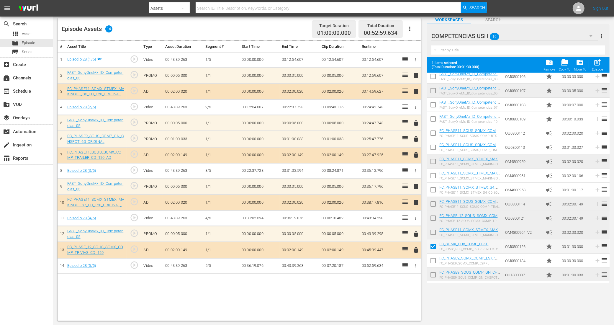
scroll to position [33, 0]
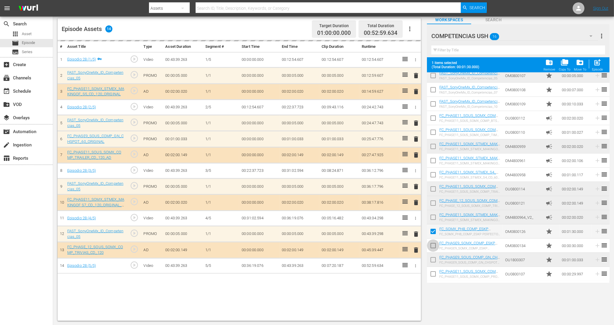
click at [433, 245] on input "checkbox" at bounding box center [433, 246] width 12 height 12
checkbox input "true"
click at [434, 259] on input "checkbox" at bounding box center [433, 261] width 12 height 12
checkbox input "true"
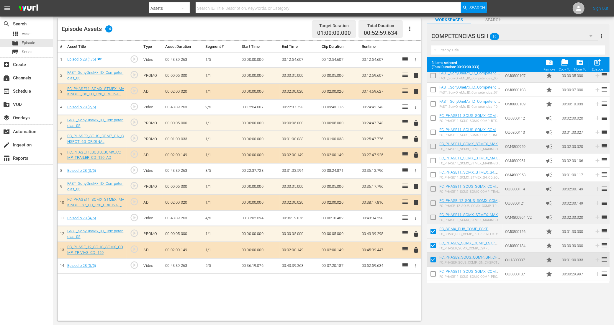
click at [432, 272] on input "checkbox" at bounding box center [433, 275] width 12 height 12
checkbox input "true"
click at [599, 65] on span "post_add" at bounding box center [598, 62] width 8 height 8
checkbox input "false"
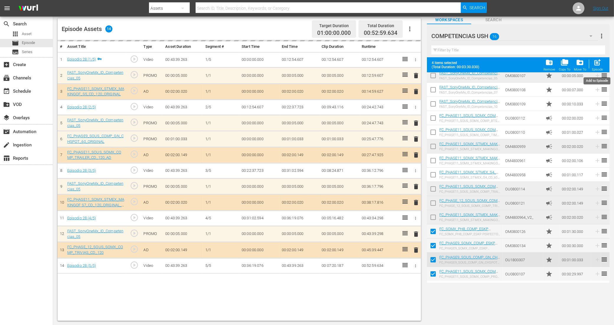
checkbox input "false"
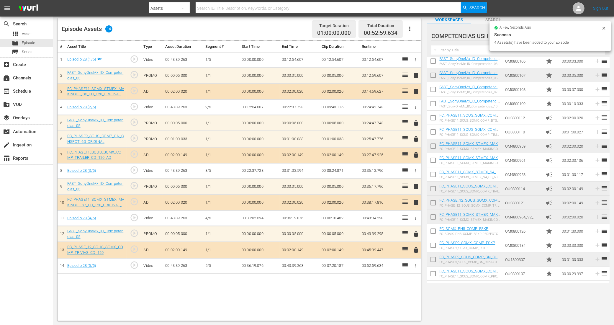
scroll to position [18, 0]
